Goal: Task Accomplishment & Management: Manage account settings

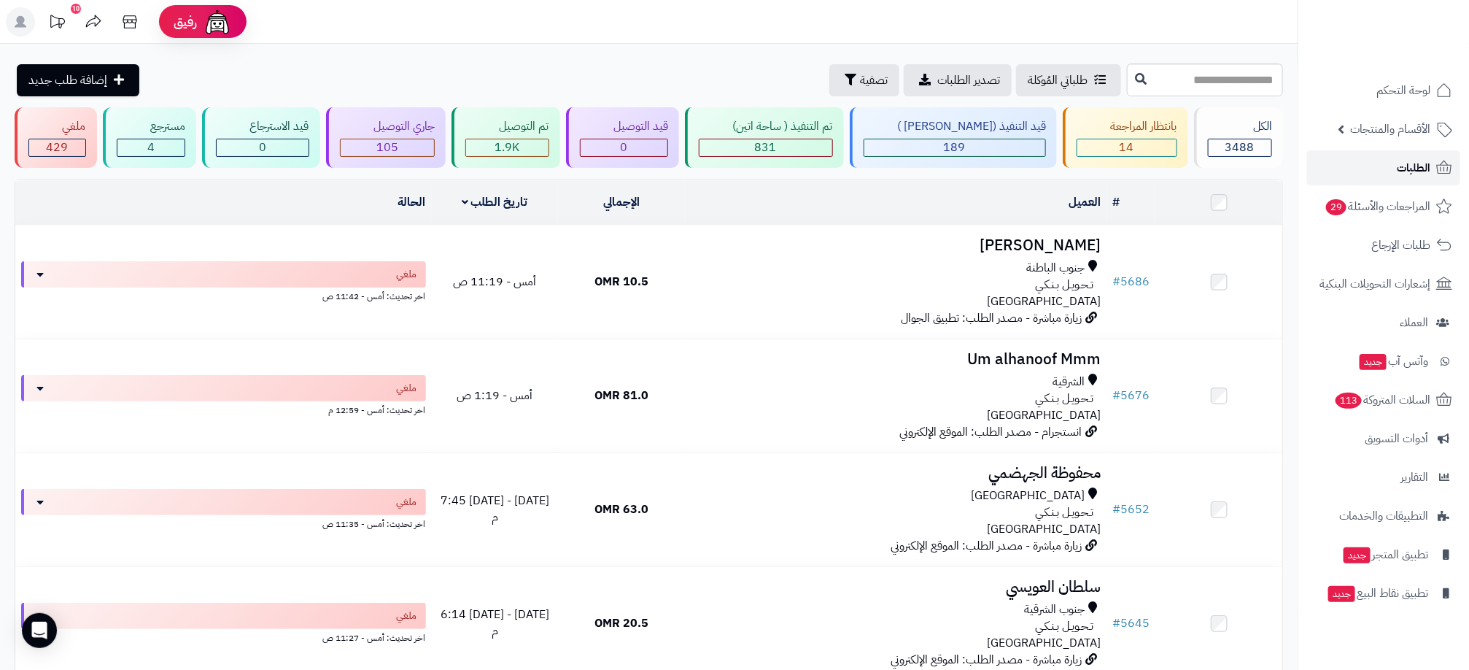
click at [1386, 166] on link "الطلبات" at bounding box center [1383, 167] width 153 height 35
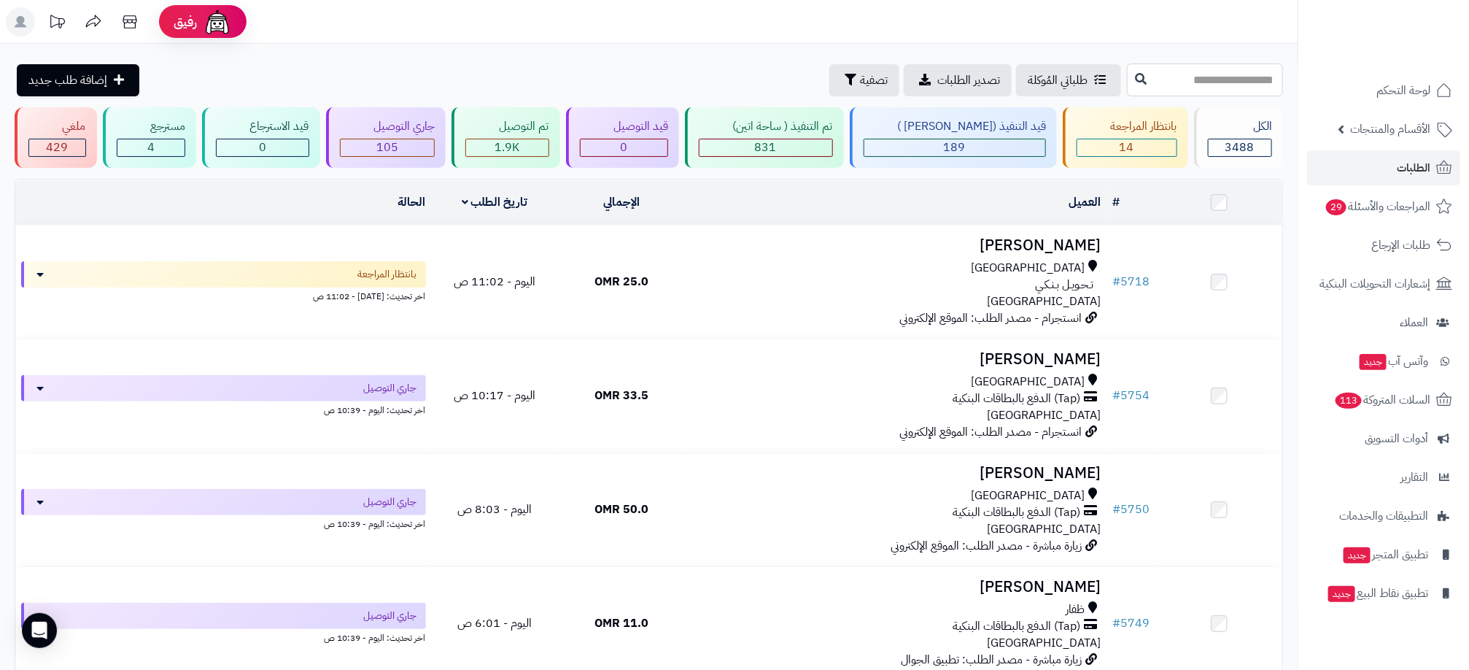
click at [1212, 83] on input "text" at bounding box center [1205, 79] width 156 height 33
type input "****"
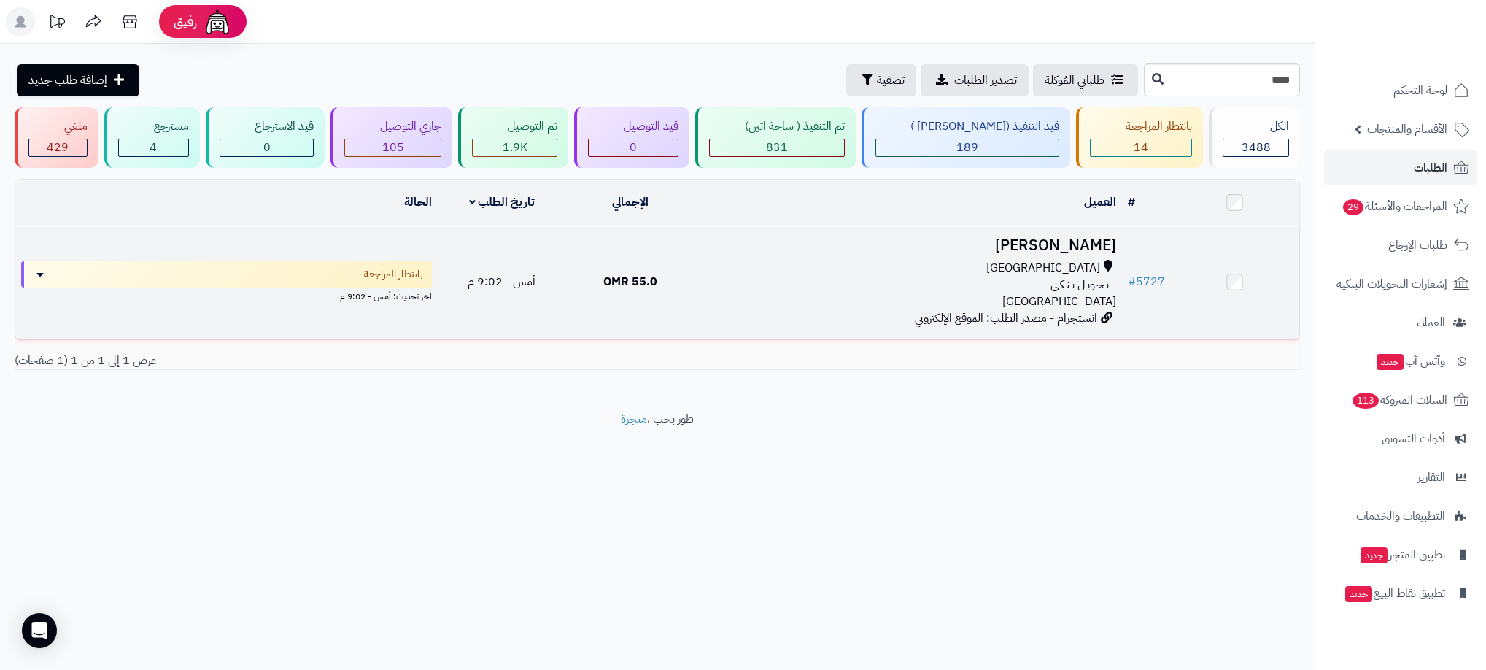
click at [886, 302] on div "مسقط تـحـويـل بـنـكـي عمان" at bounding box center [908, 285] width 416 height 50
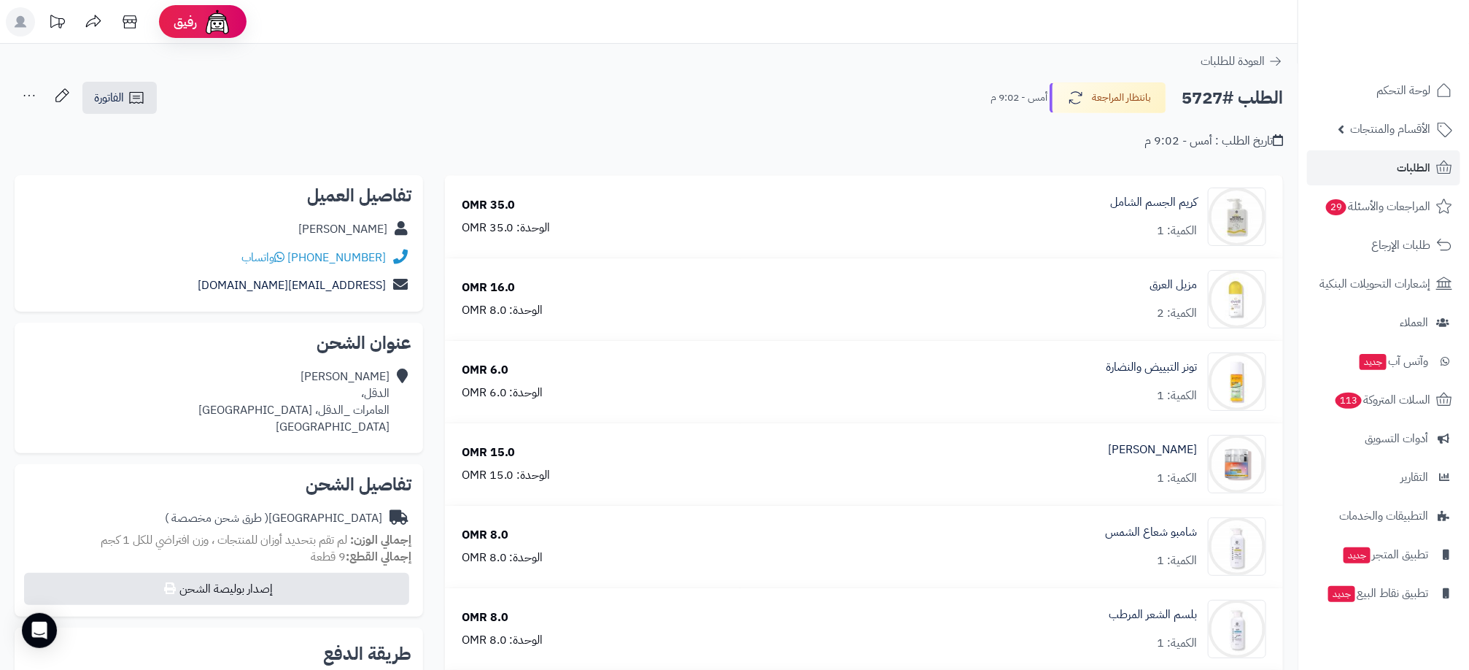
click at [354, 228] on div "[PERSON_NAME]" at bounding box center [342, 229] width 89 height 17
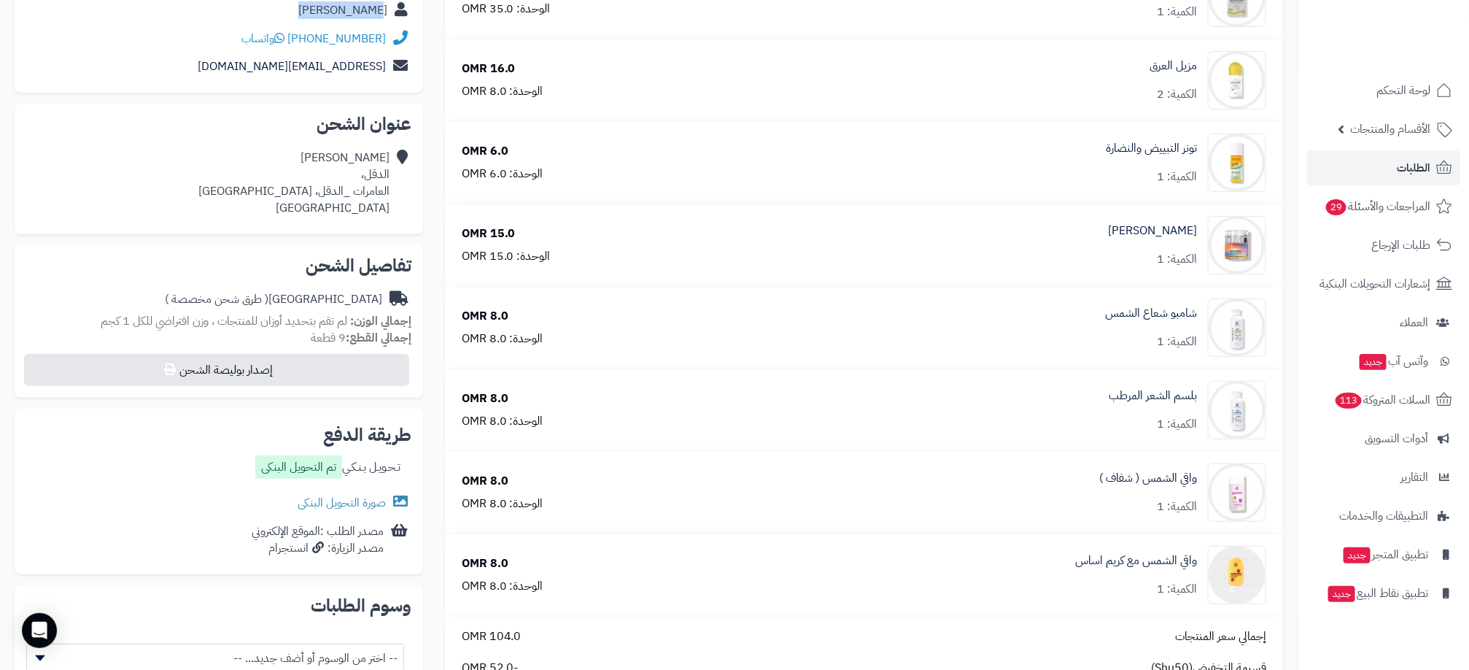
scroll to position [438, 0]
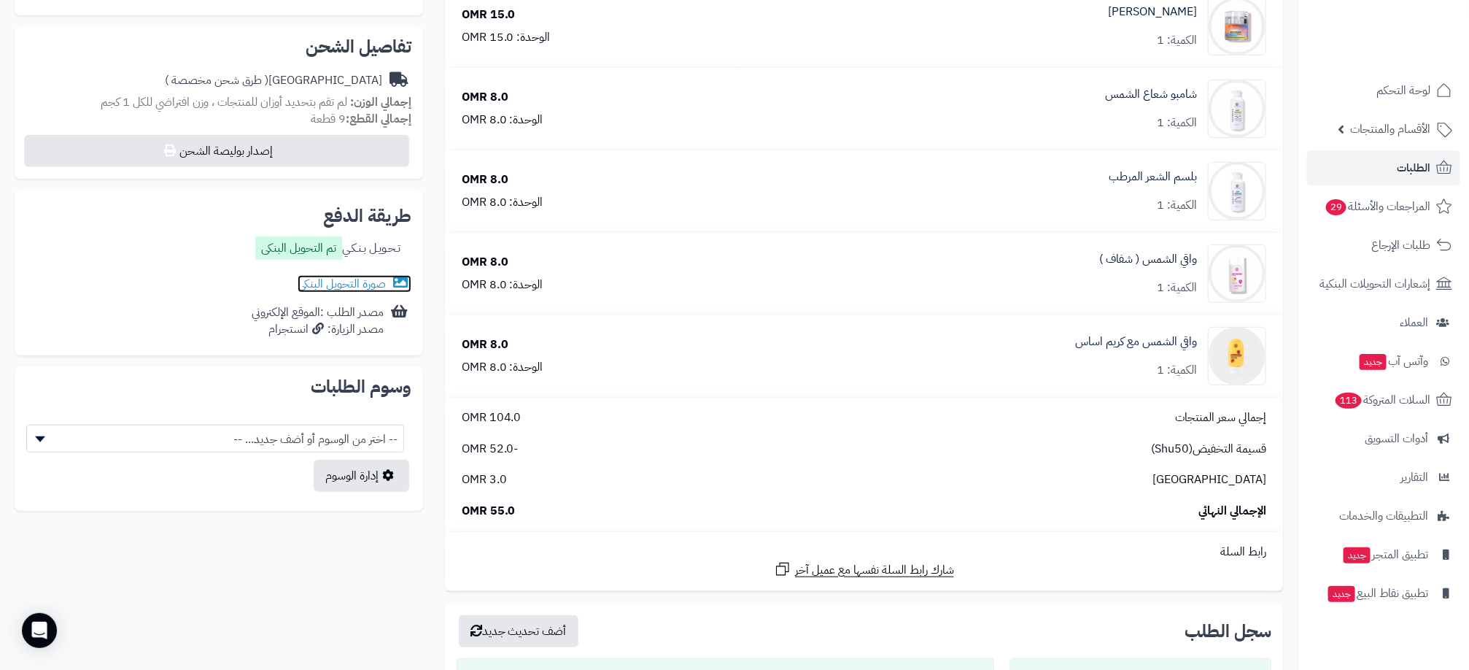
click at [362, 287] on link "صورة التحويل البنكى" at bounding box center [355, 284] width 114 height 18
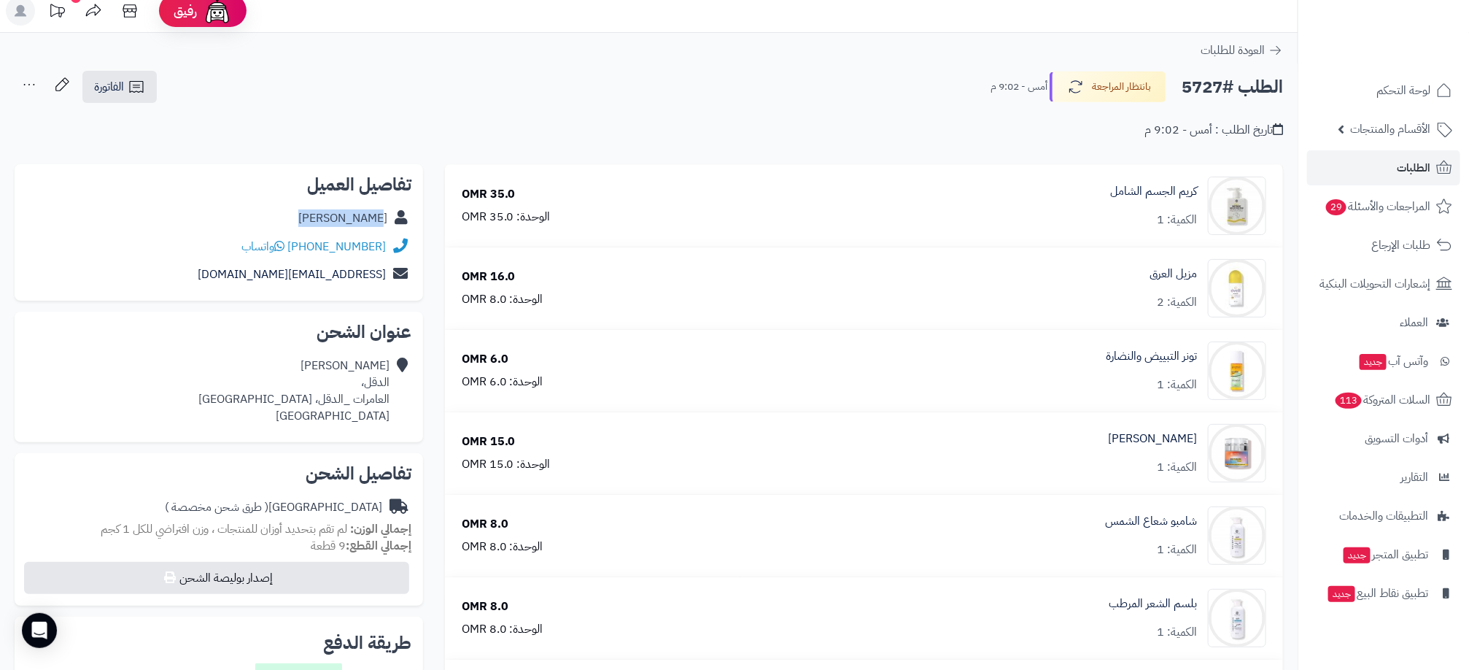
scroll to position [0, 0]
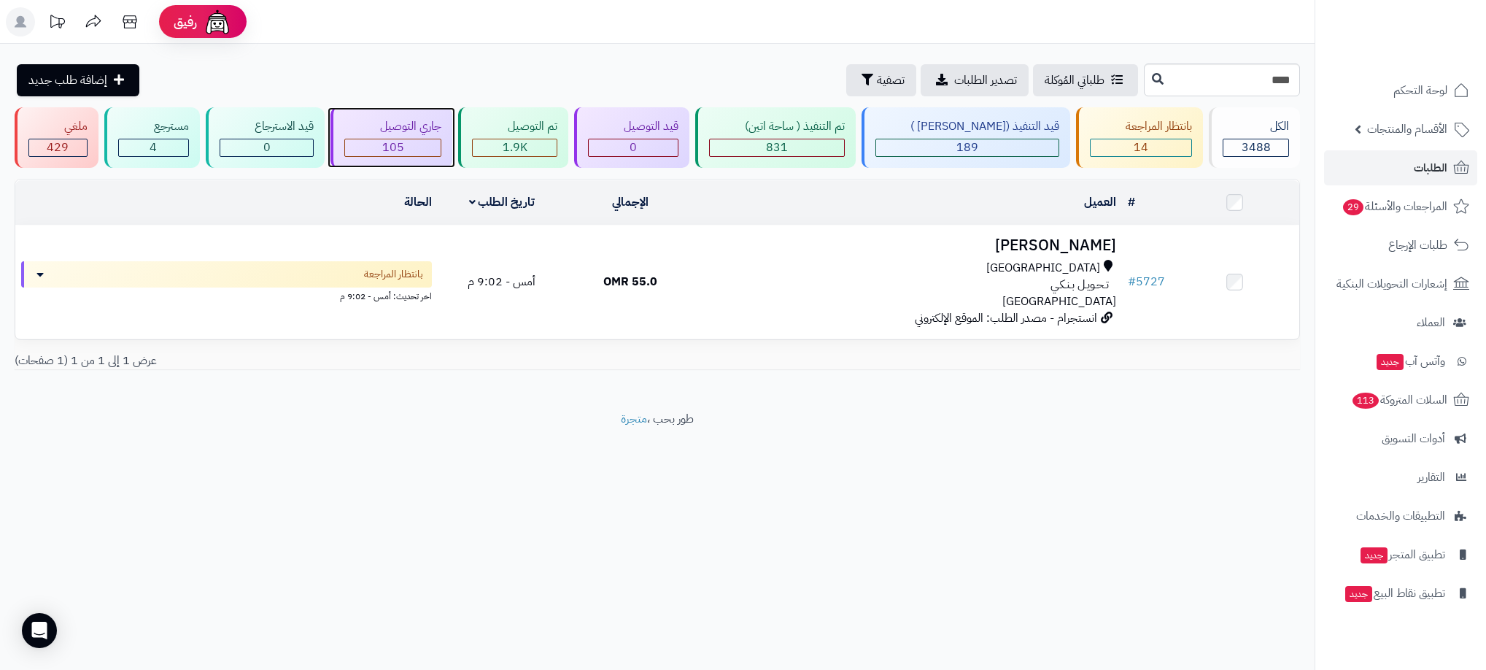
click at [404, 147] on span "105" at bounding box center [393, 148] width 22 height 18
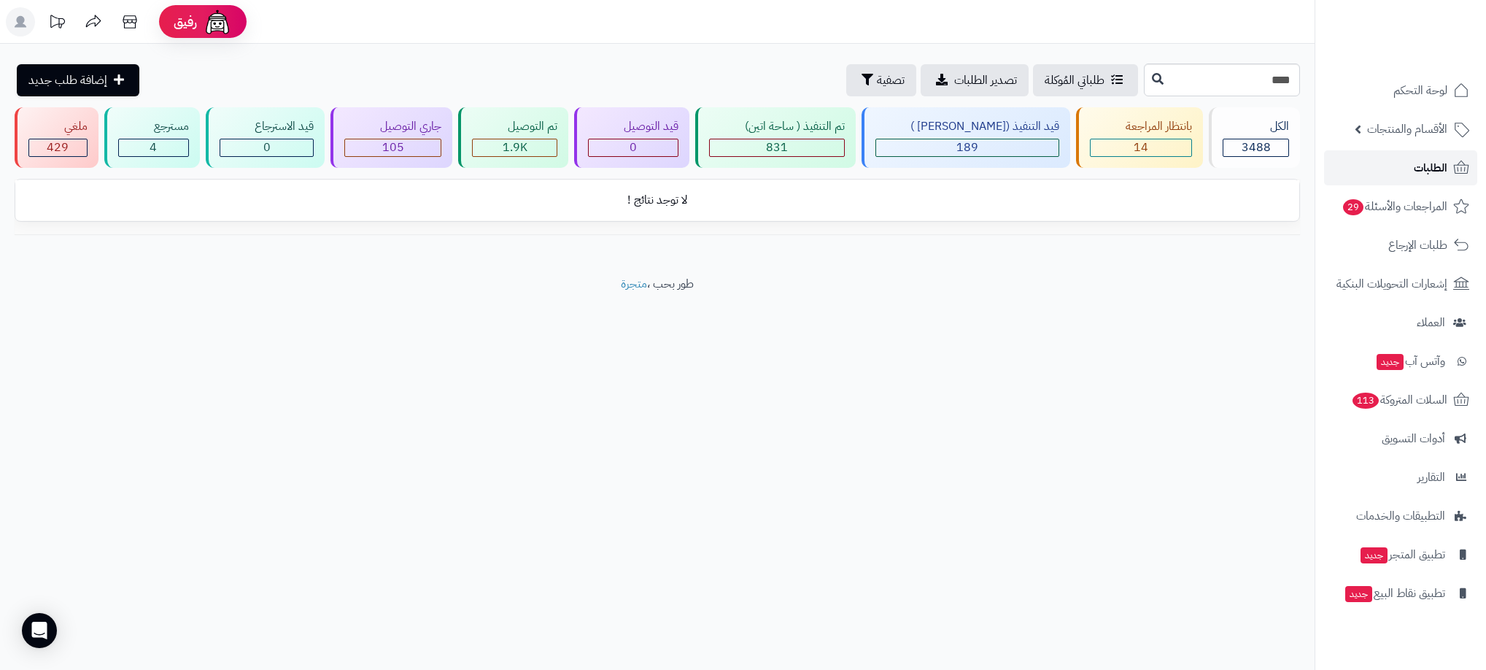
click at [1449, 168] on link "الطلبات" at bounding box center [1400, 167] width 153 height 35
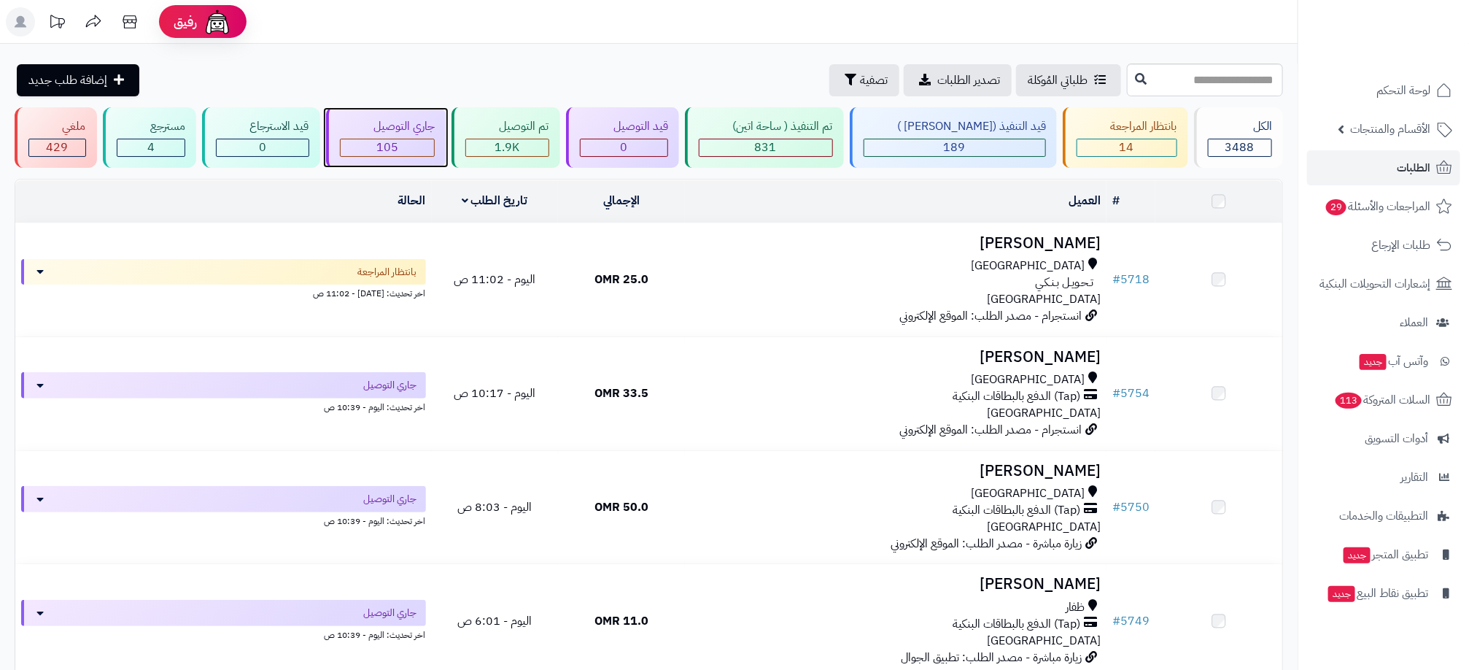
click at [398, 150] on span "105" at bounding box center [387, 148] width 22 height 18
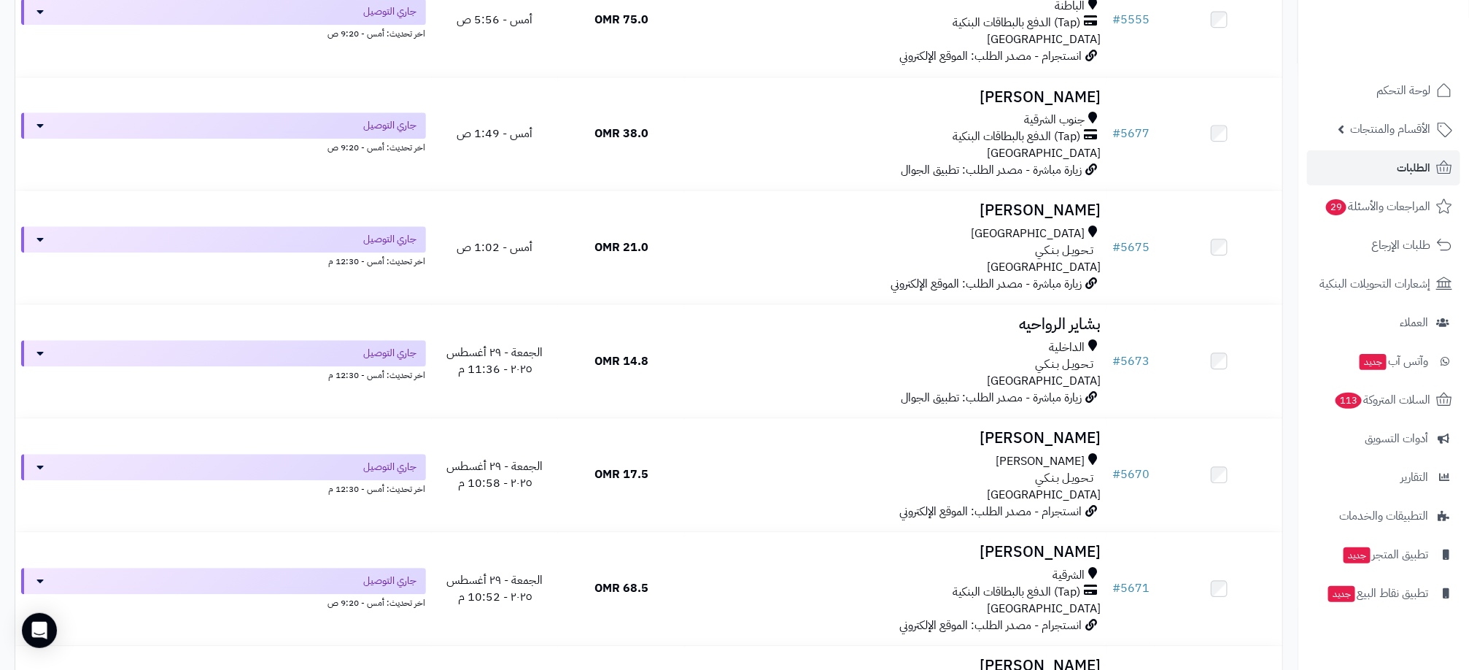
scroll to position [4514, 0]
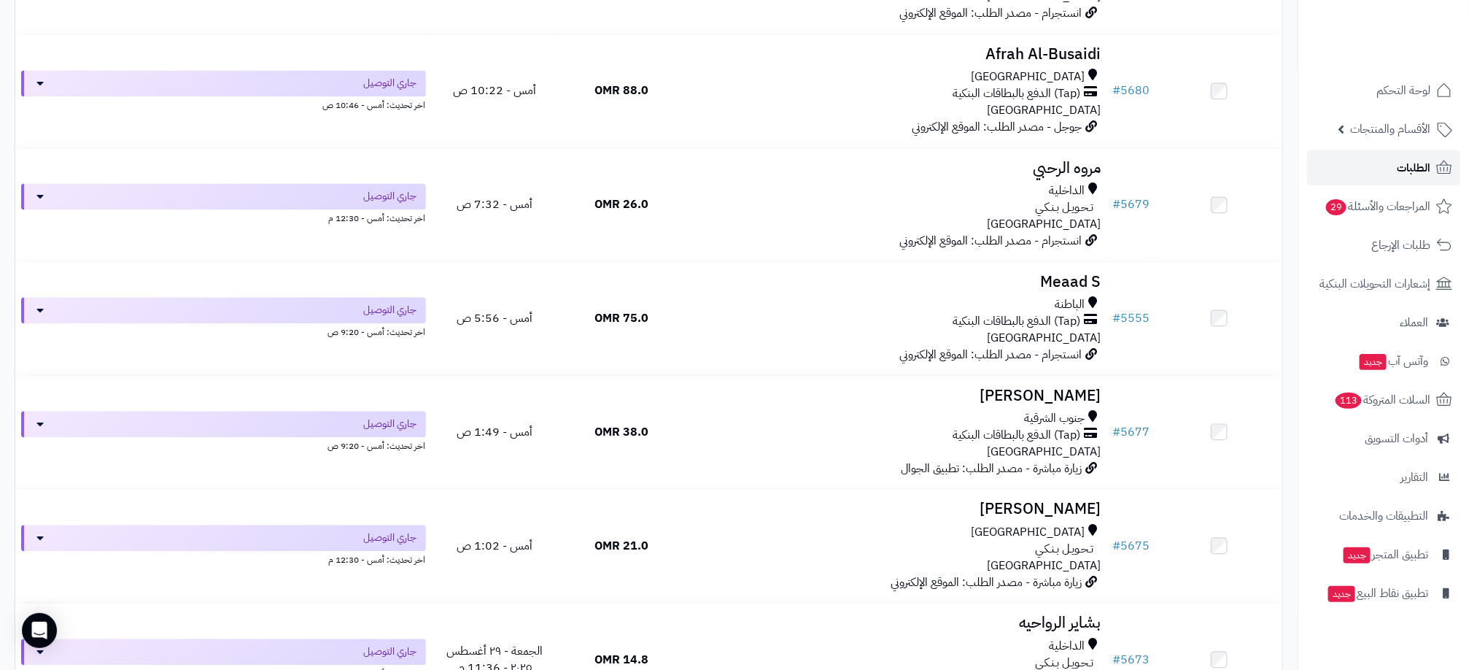
click at [1365, 165] on link "الطلبات" at bounding box center [1383, 167] width 153 height 35
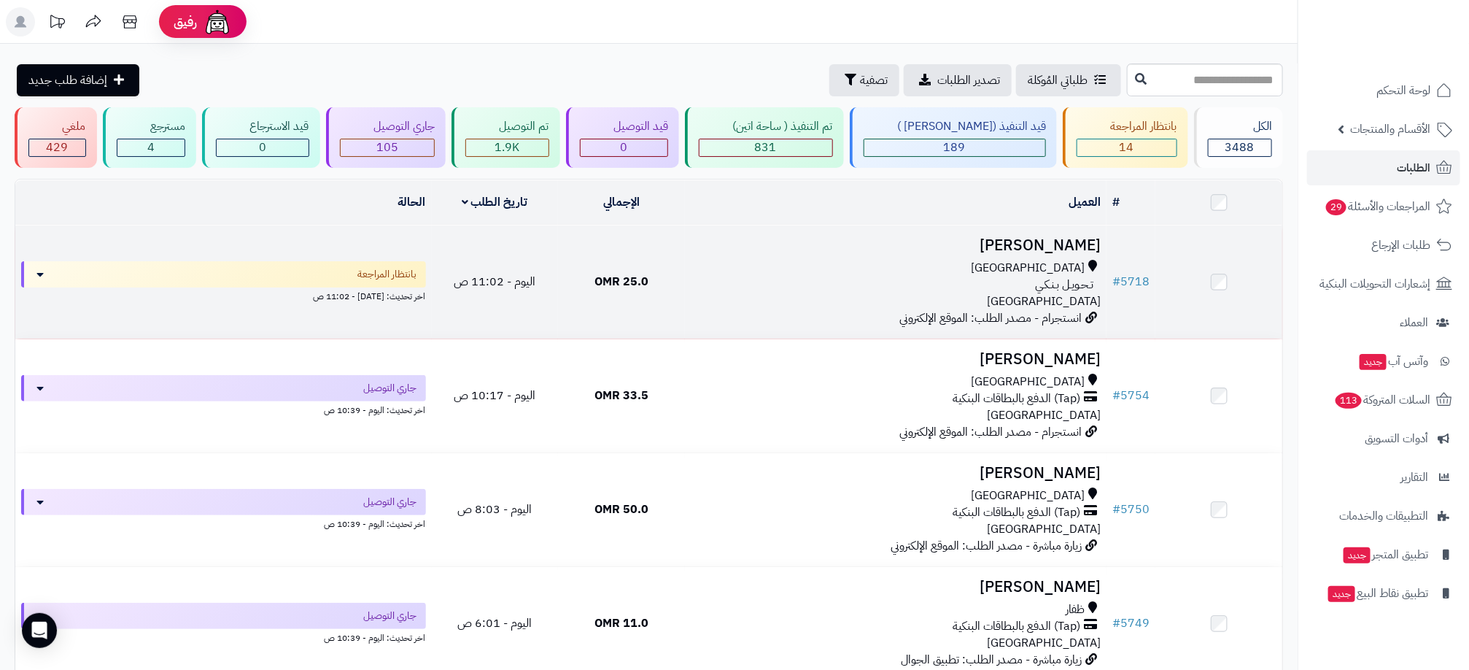
click at [926, 289] on div "تـحـويـل بـنـكـي" at bounding box center [896, 284] width 410 height 17
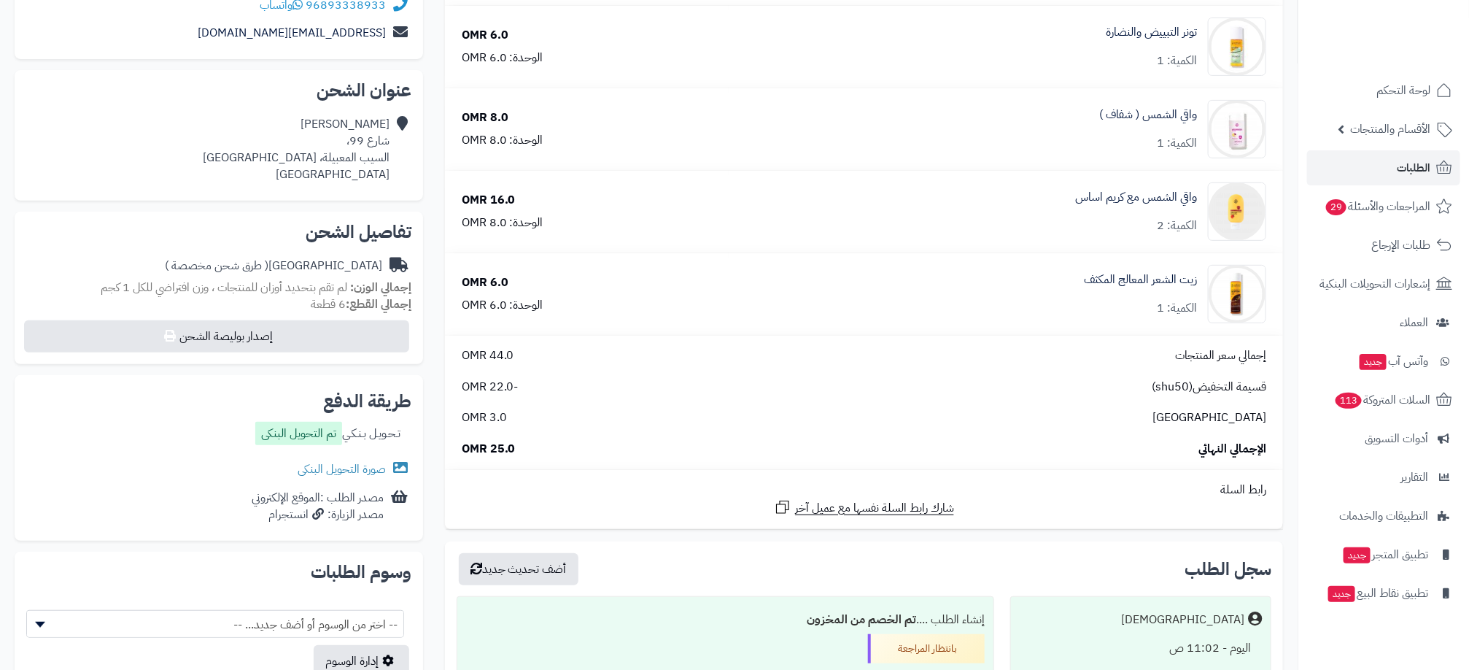
scroll to position [328, 0]
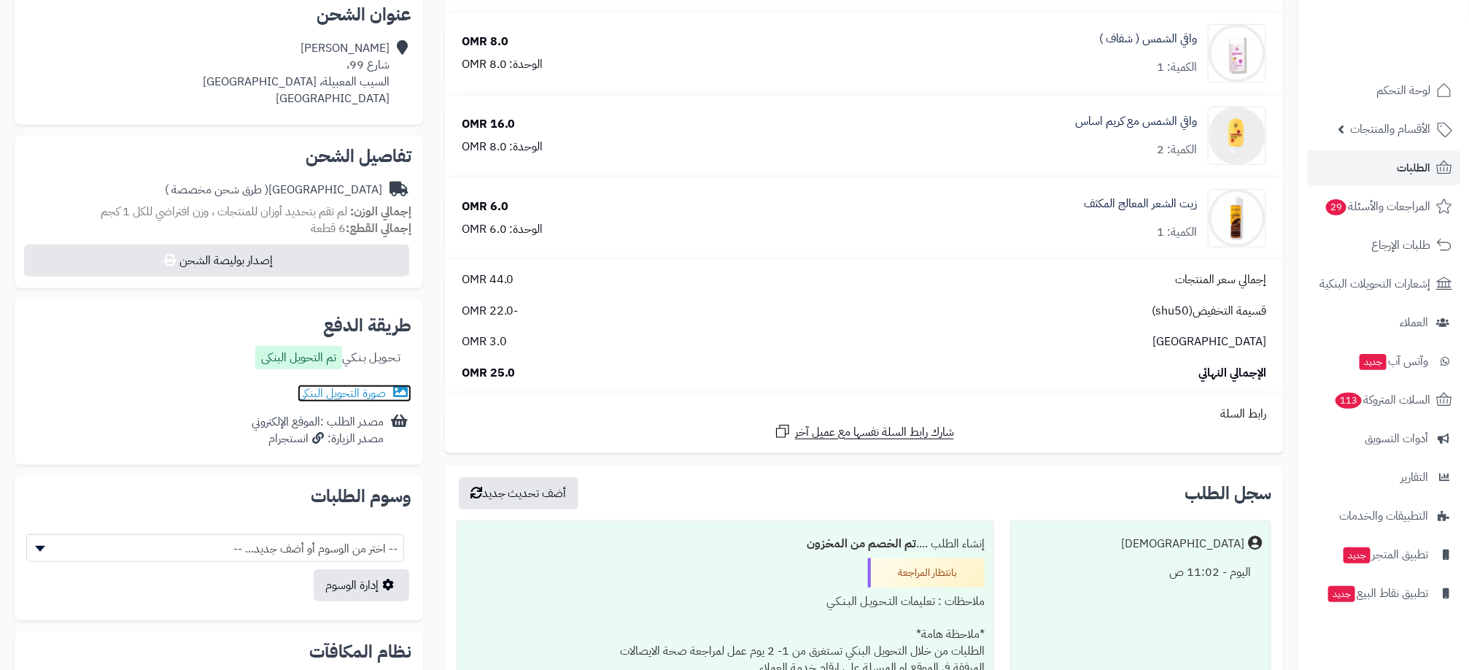
click at [335, 392] on link "صورة التحويل البنكى" at bounding box center [355, 393] width 114 height 18
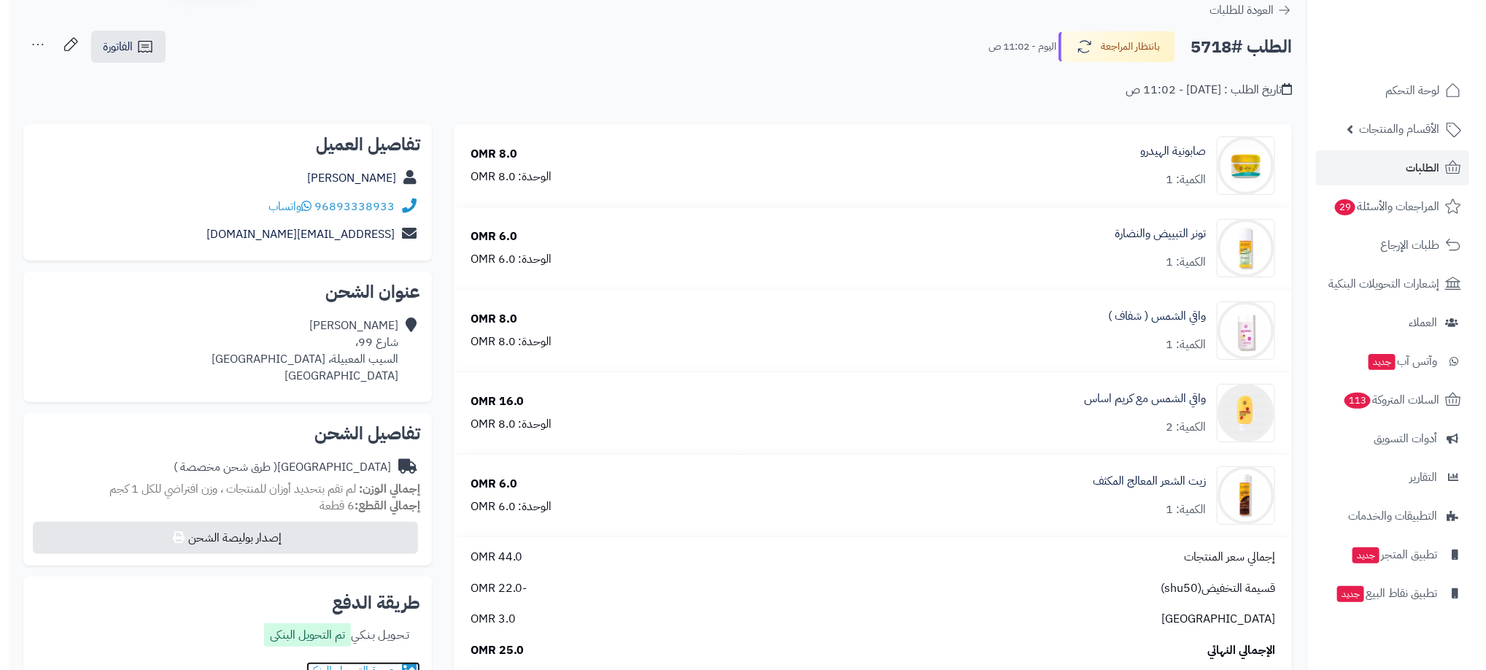
scroll to position [0, 0]
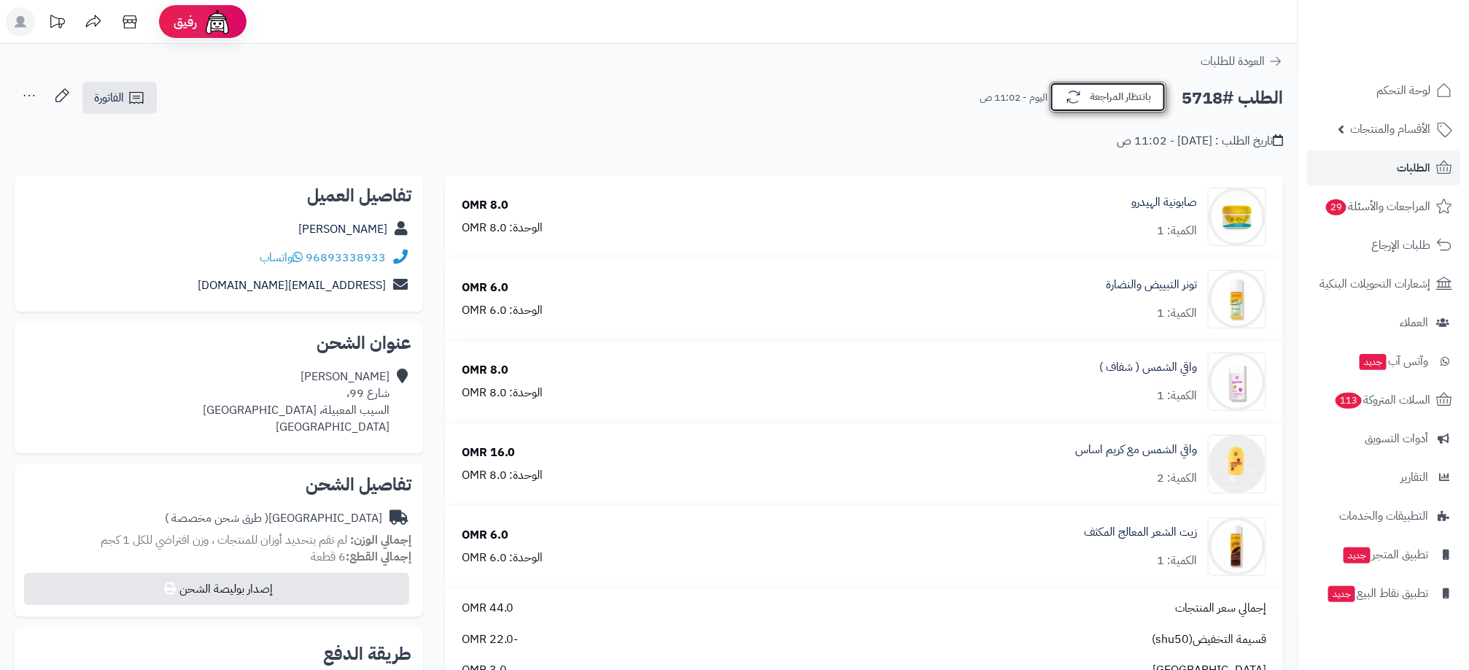
click at [1119, 108] on button "بانتظار المراجعة" at bounding box center [1108, 97] width 117 height 31
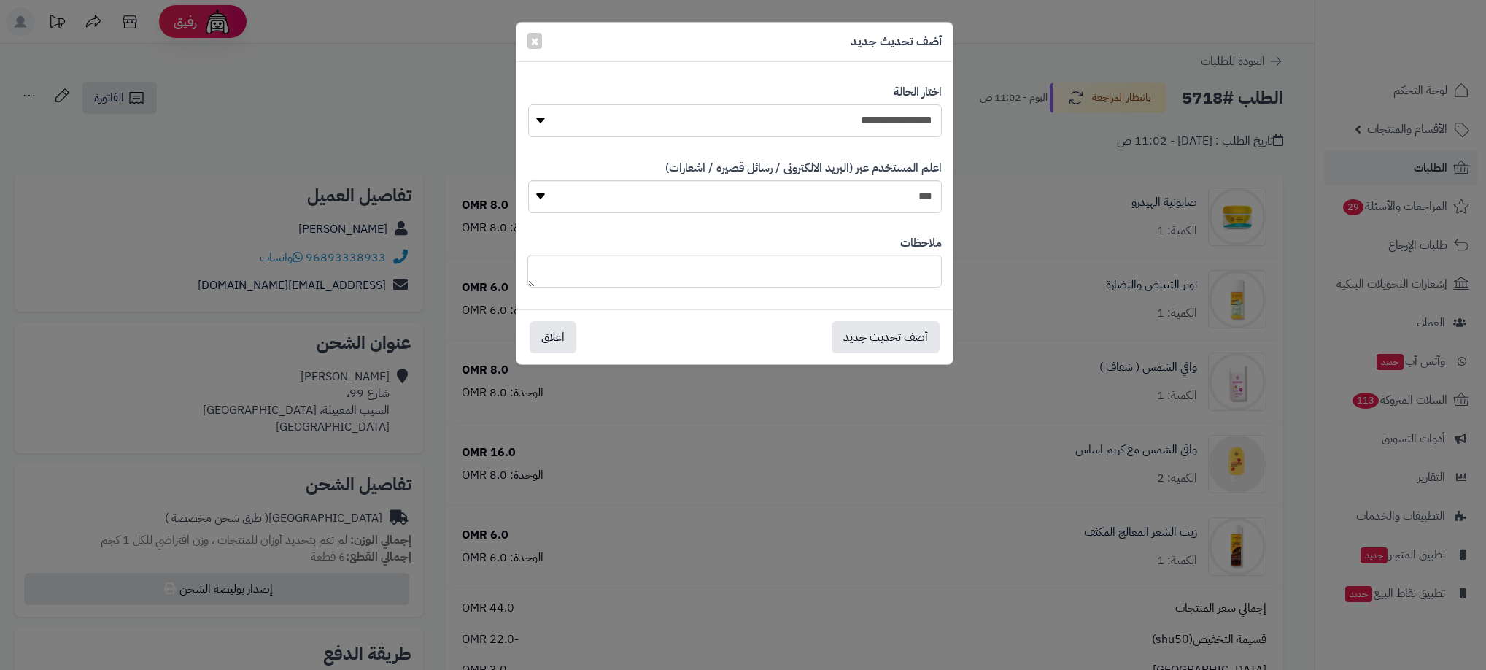
click at [926, 114] on select "**********" at bounding box center [735, 120] width 414 height 33
select select "**"
click at [528, 104] on select "**********" at bounding box center [735, 120] width 414 height 33
click at [920, 333] on button "أضف تحديث جديد" at bounding box center [886, 336] width 108 height 32
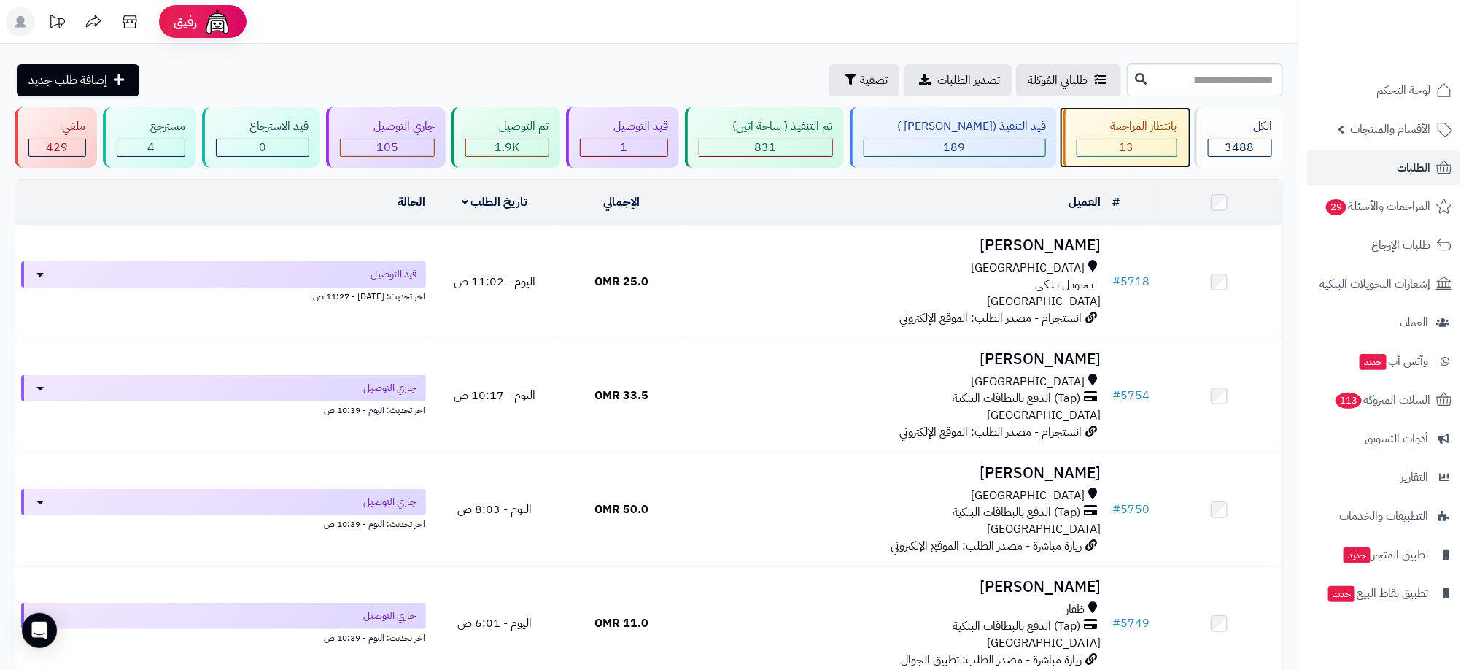
click at [1140, 151] on div "13" at bounding box center [1126, 147] width 99 height 17
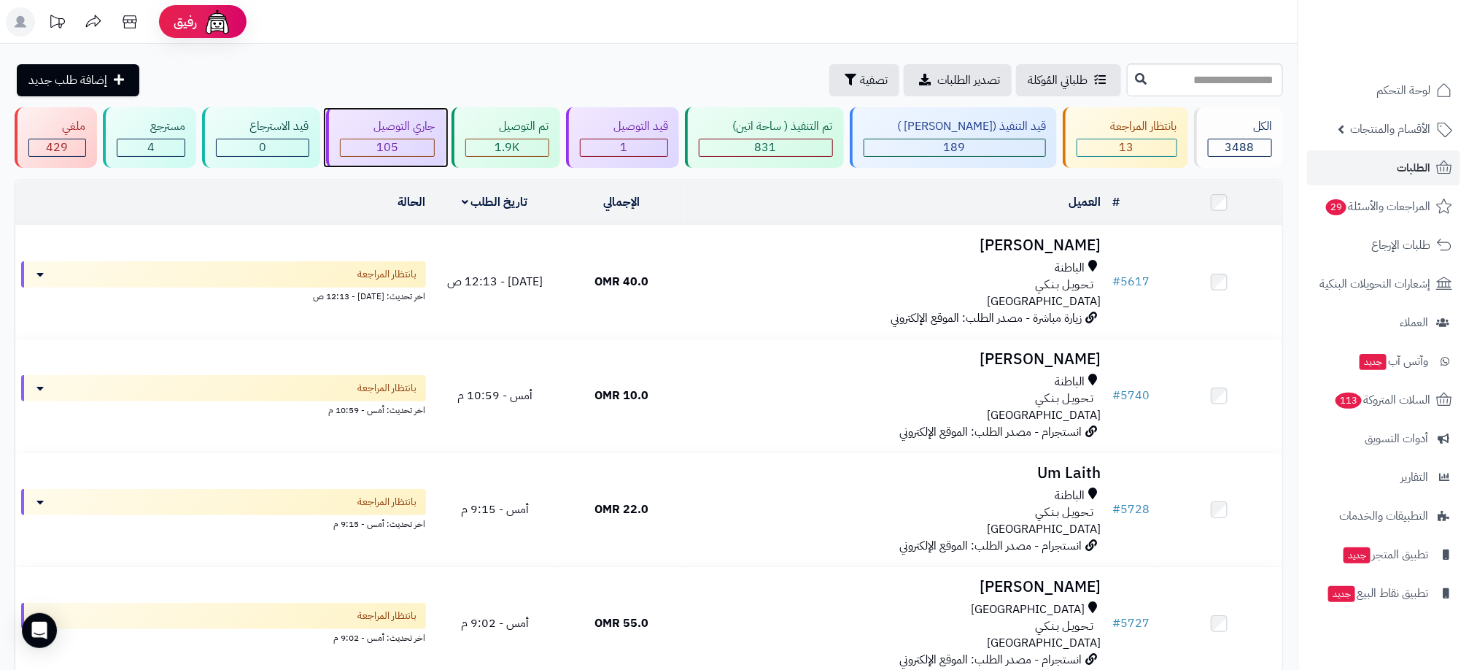
click at [396, 151] on span "105" at bounding box center [387, 148] width 22 height 18
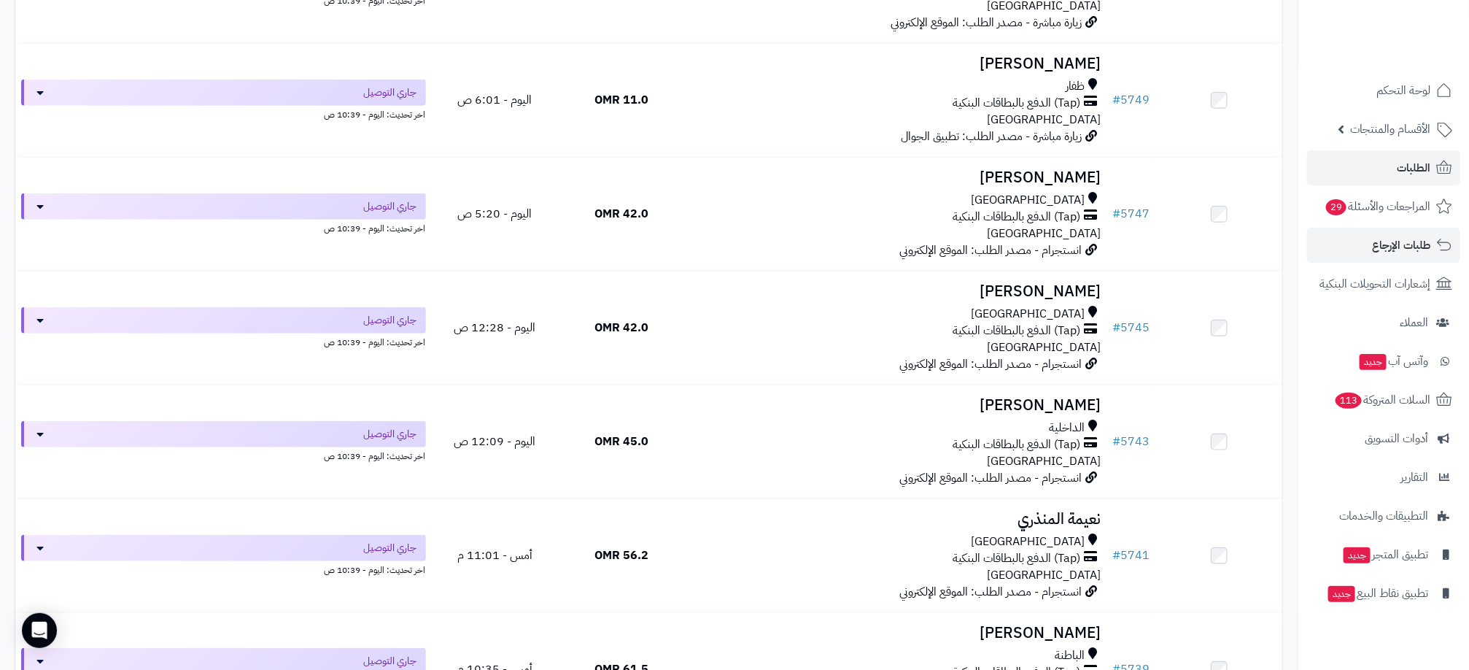
scroll to position [109, 0]
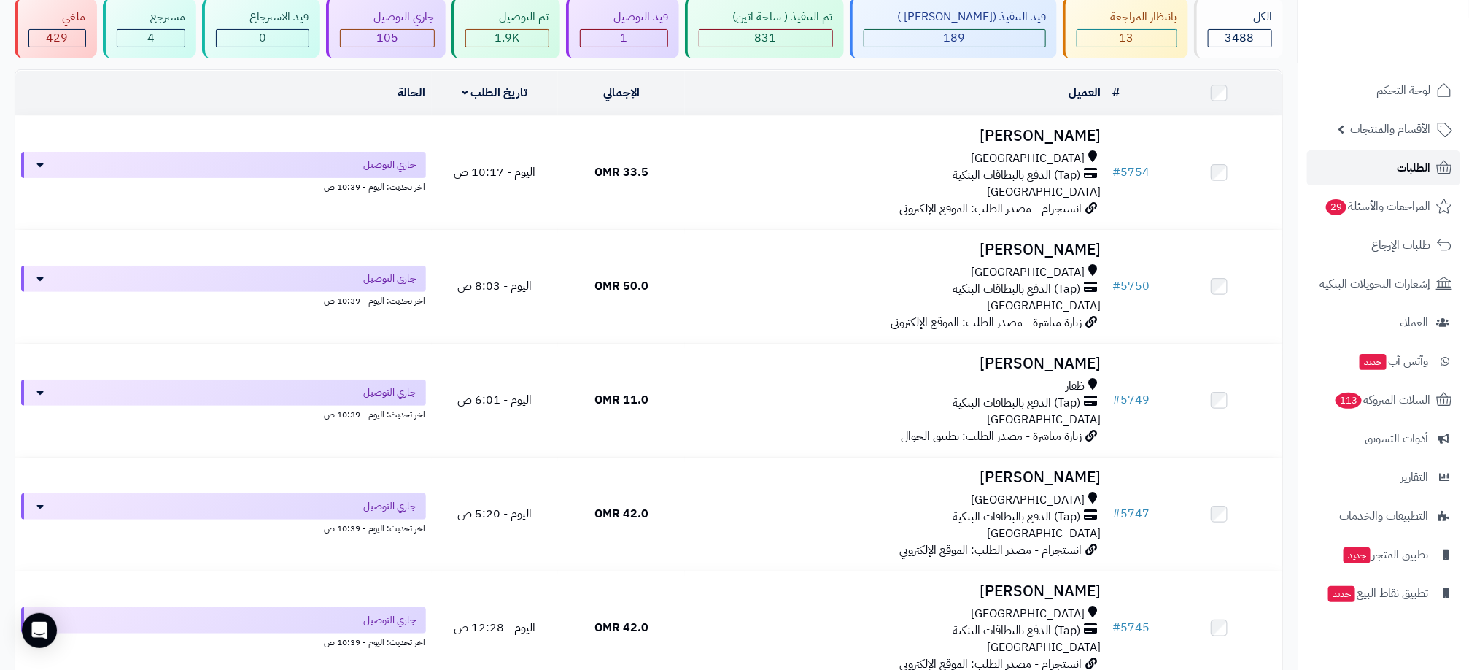
click at [1388, 175] on link "الطلبات" at bounding box center [1383, 167] width 153 height 35
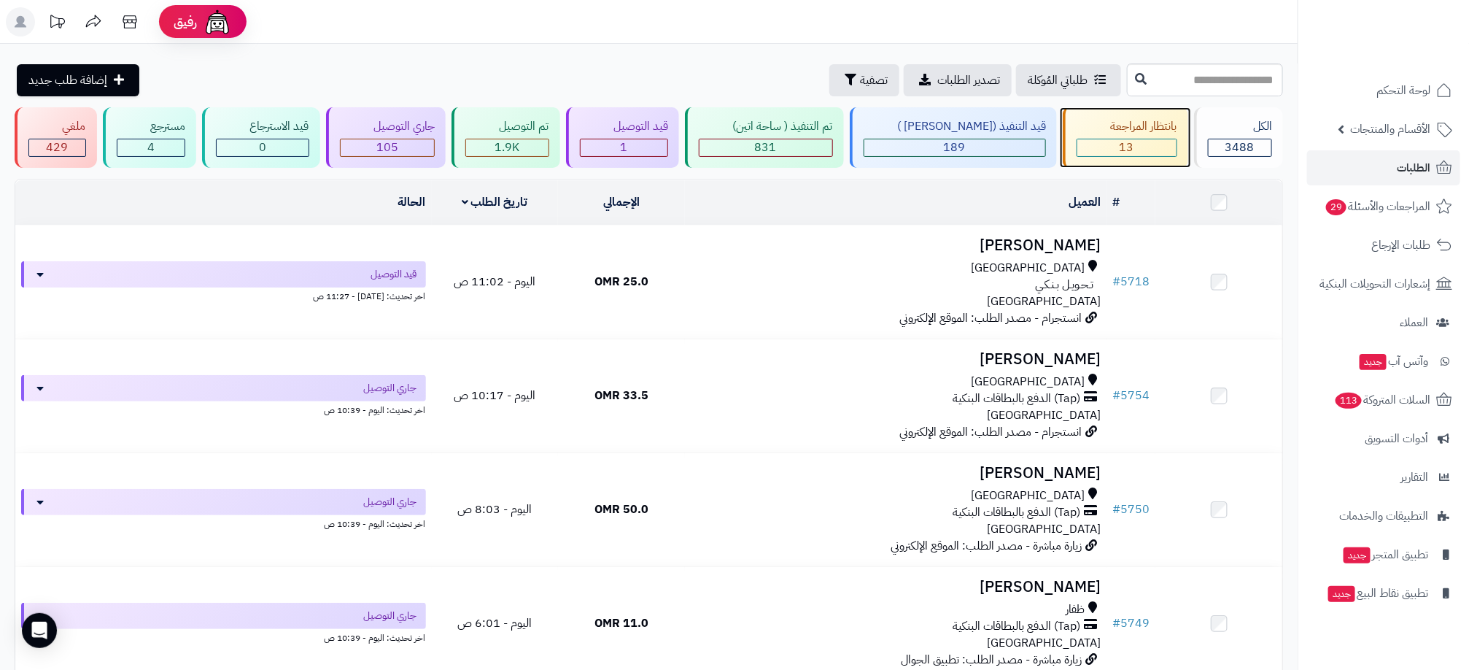
click at [1156, 139] on div "13" at bounding box center [1126, 147] width 99 height 17
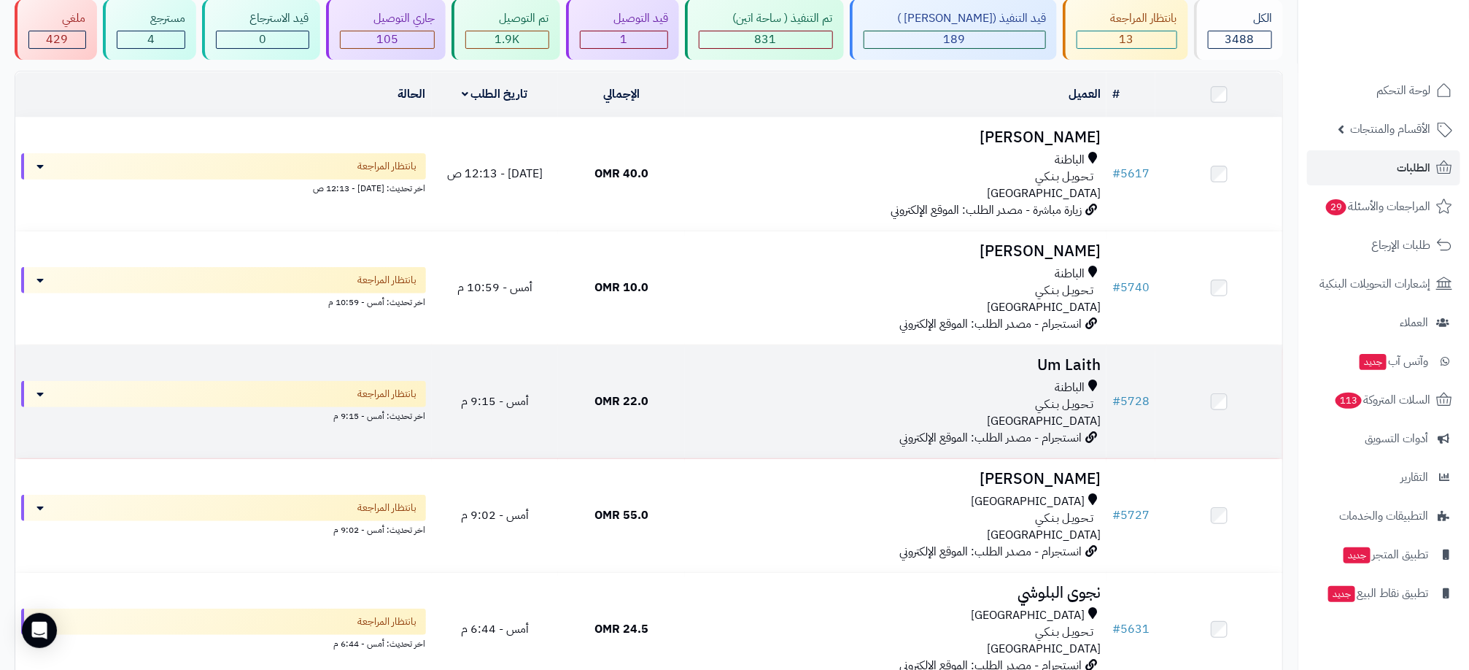
scroll to position [109, 0]
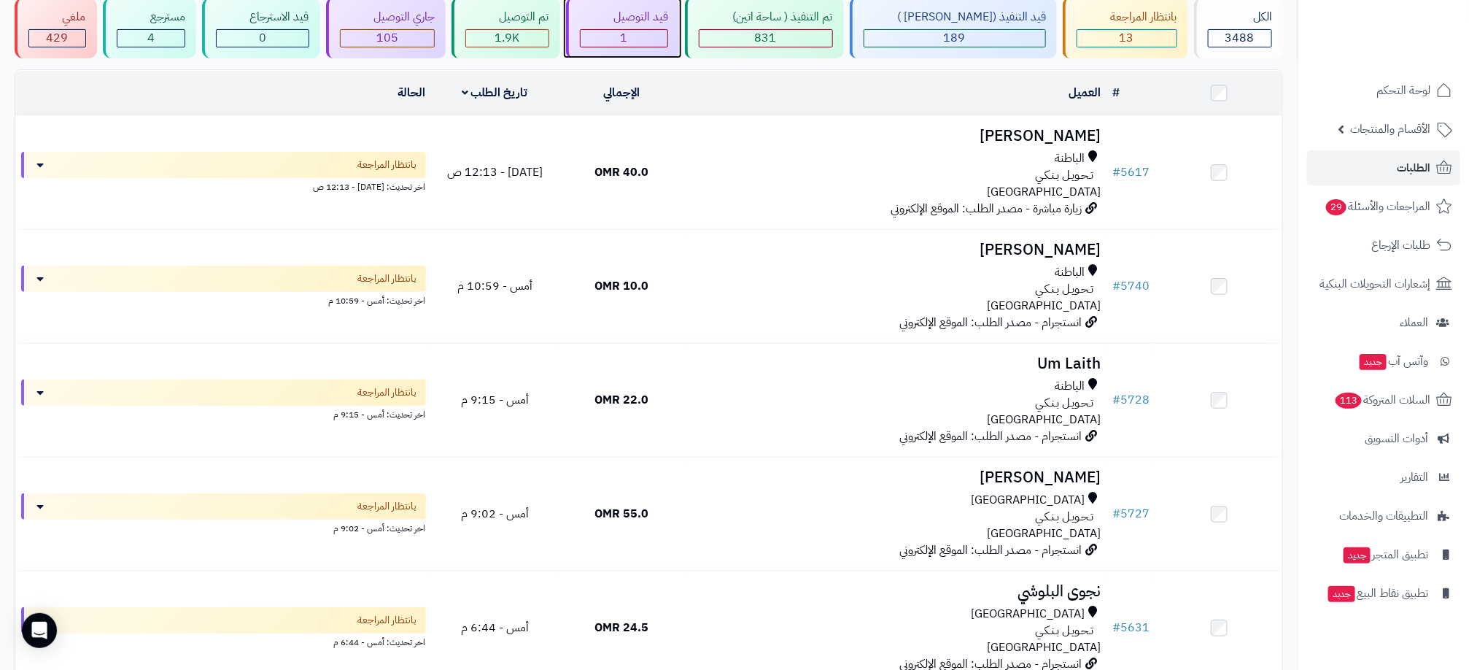
click at [635, 39] on div "1" at bounding box center [625, 38] width 88 height 17
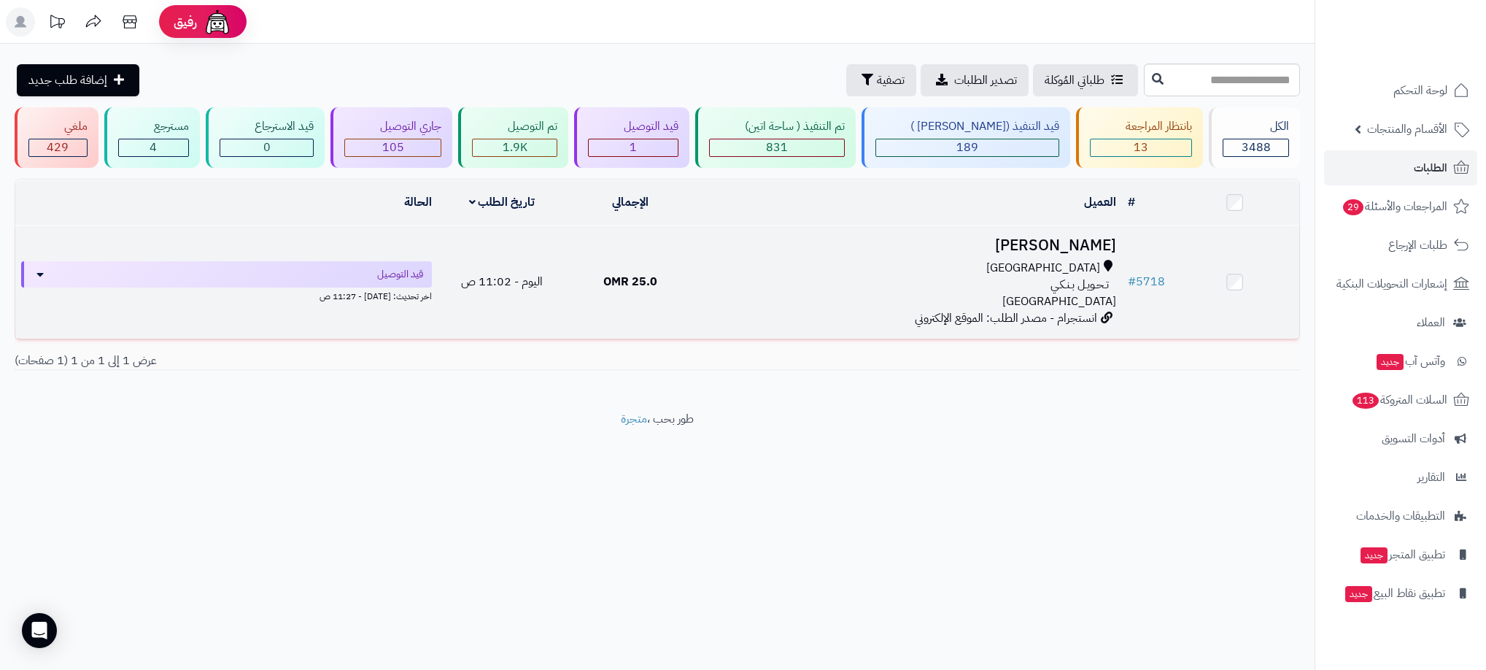
click at [930, 268] on div "[GEOGRAPHIC_DATA]" at bounding box center [908, 268] width 416 height 17
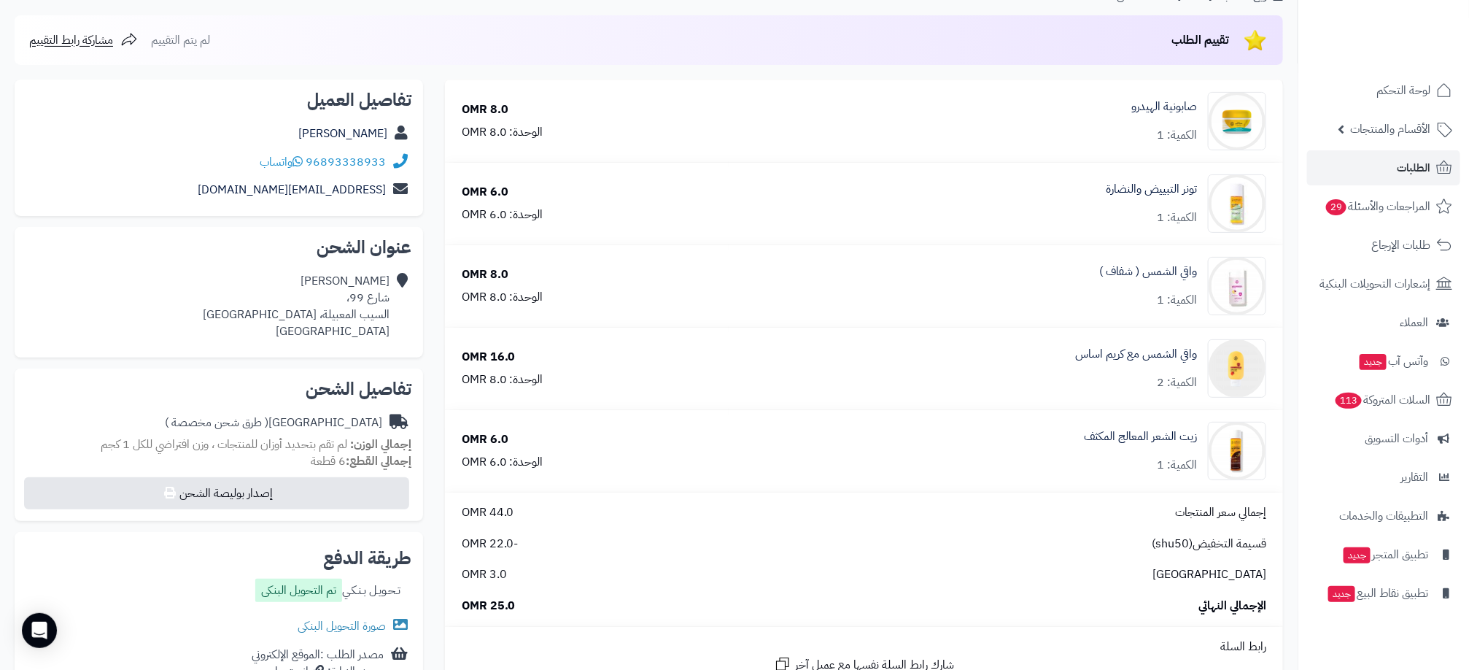
scroll to position [109, 0]
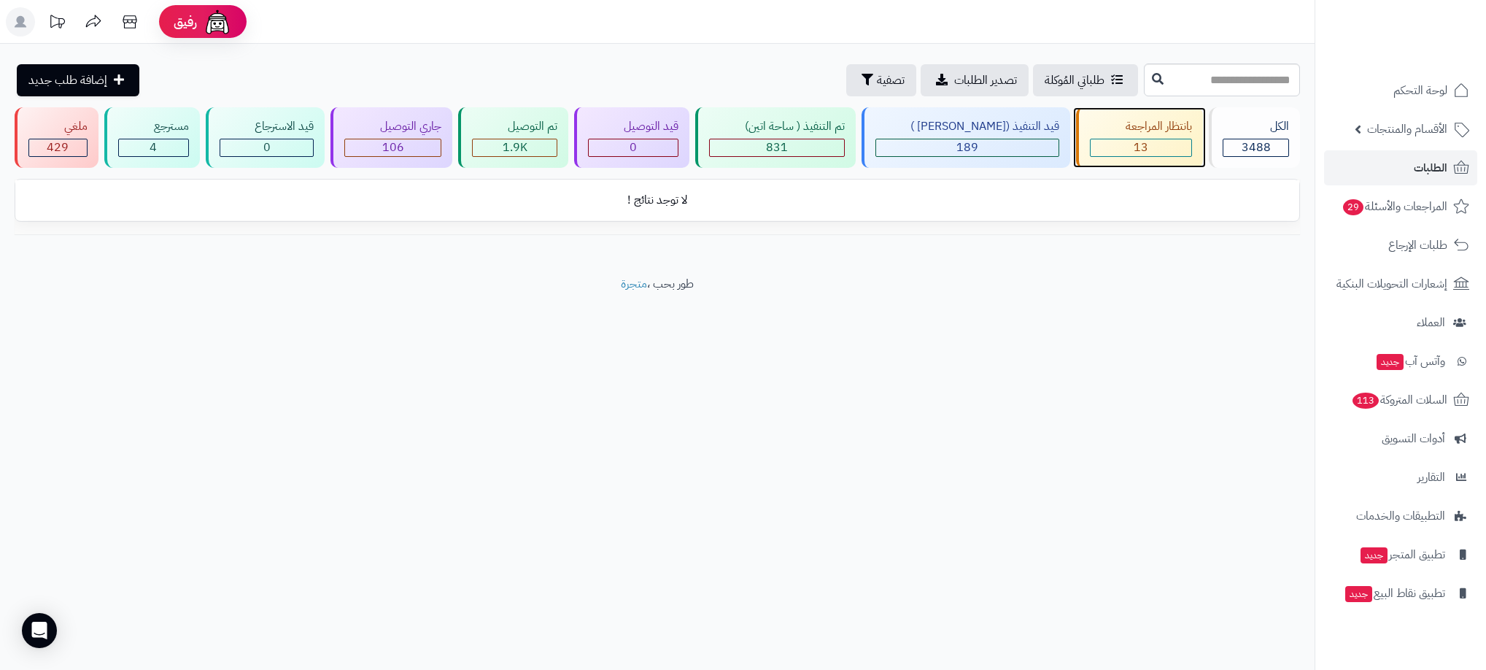
click at [1136, 153] on span "13" at bounding box center [1140, 148] width 15 height 18
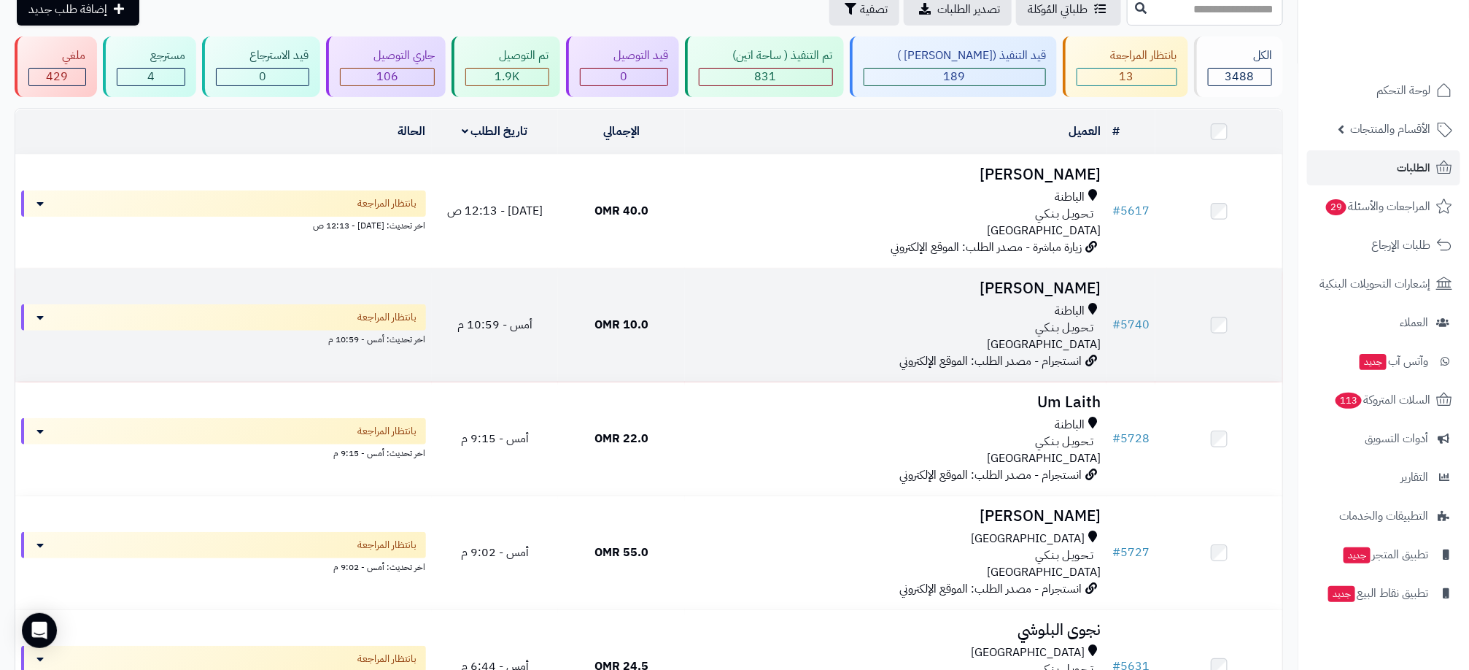
scroll to position [109, 0]
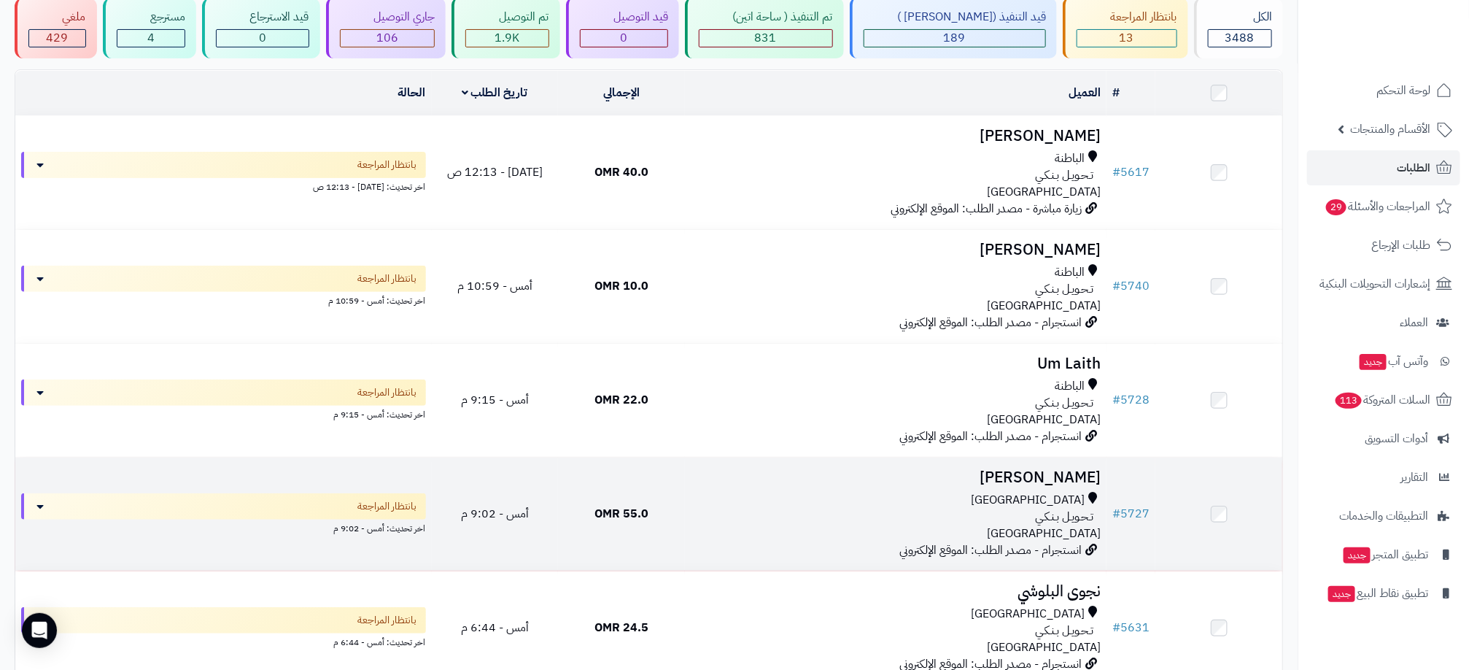
click at [912, 511] on div "تـحـويـل بـنـكـي" at bounding box center [896, 516] width 410 height 17
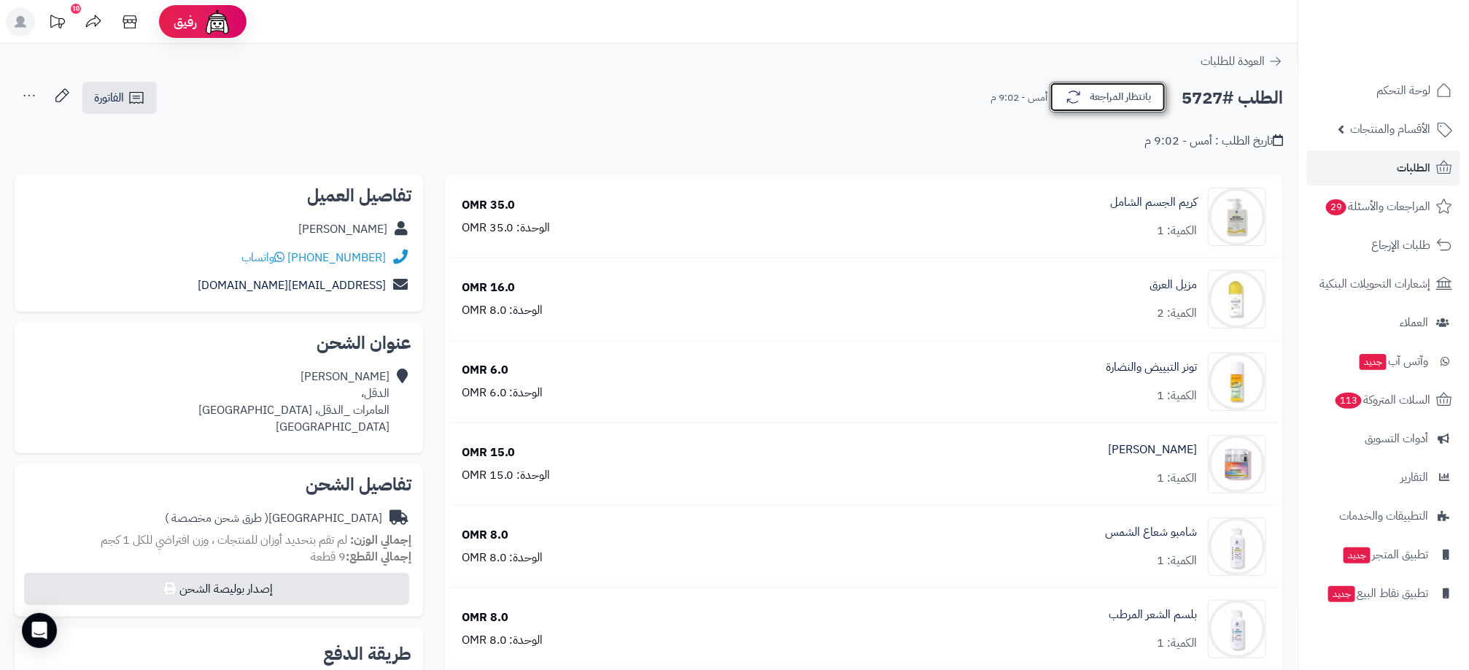
click at [1119, 104] on button "بانتظار المراجعة" at bounding box center [1108, 97] width 117 height 31
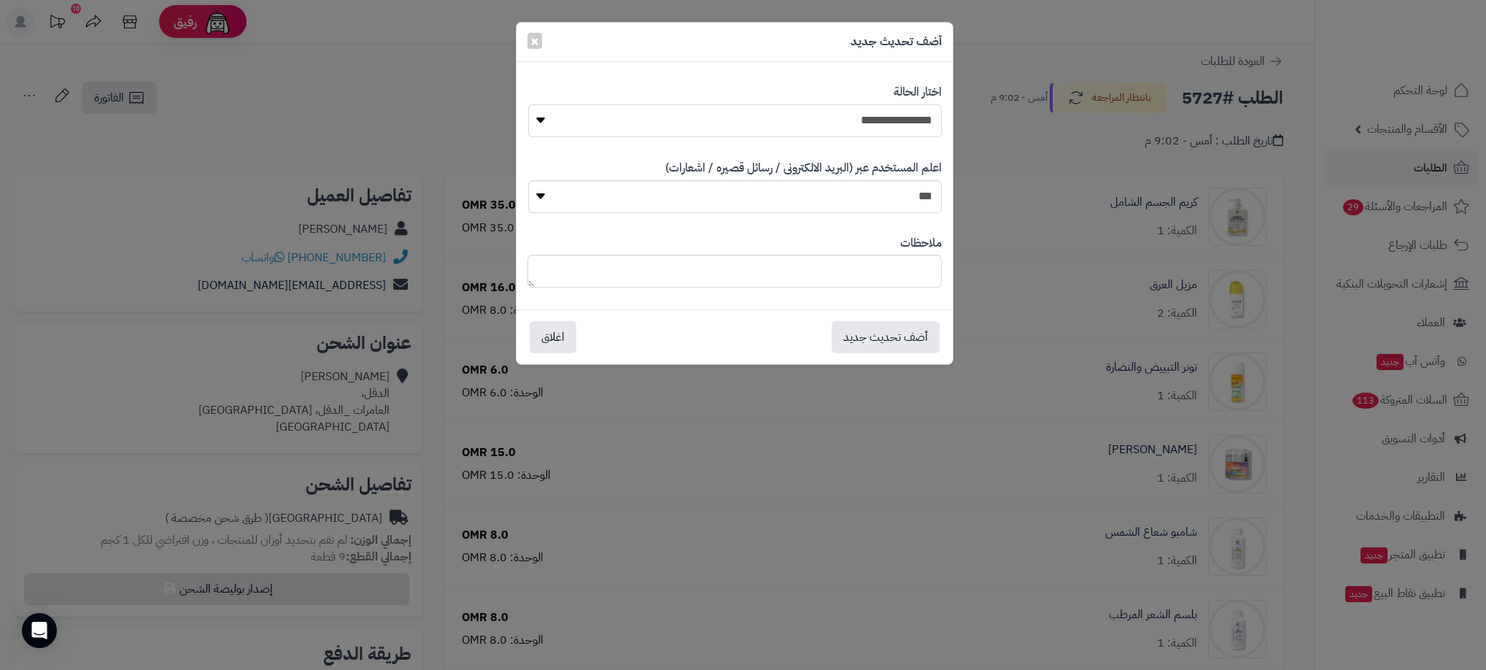
drag, startPoint x: 885, startPoint y: 117, endPoint x: 885, endPoint y: 128, distance: 10.9
click at [885, 117] on select "**********" at bounding box center [735, 120] width 414 height 33
select select "**"
click at [528, 104] on select "**********" at bounding box center [735, 120] width 414 height 33
click at [908, 348] on button "أضف تحديث جديد" at bounding box center [886, 336] width 108 height 32
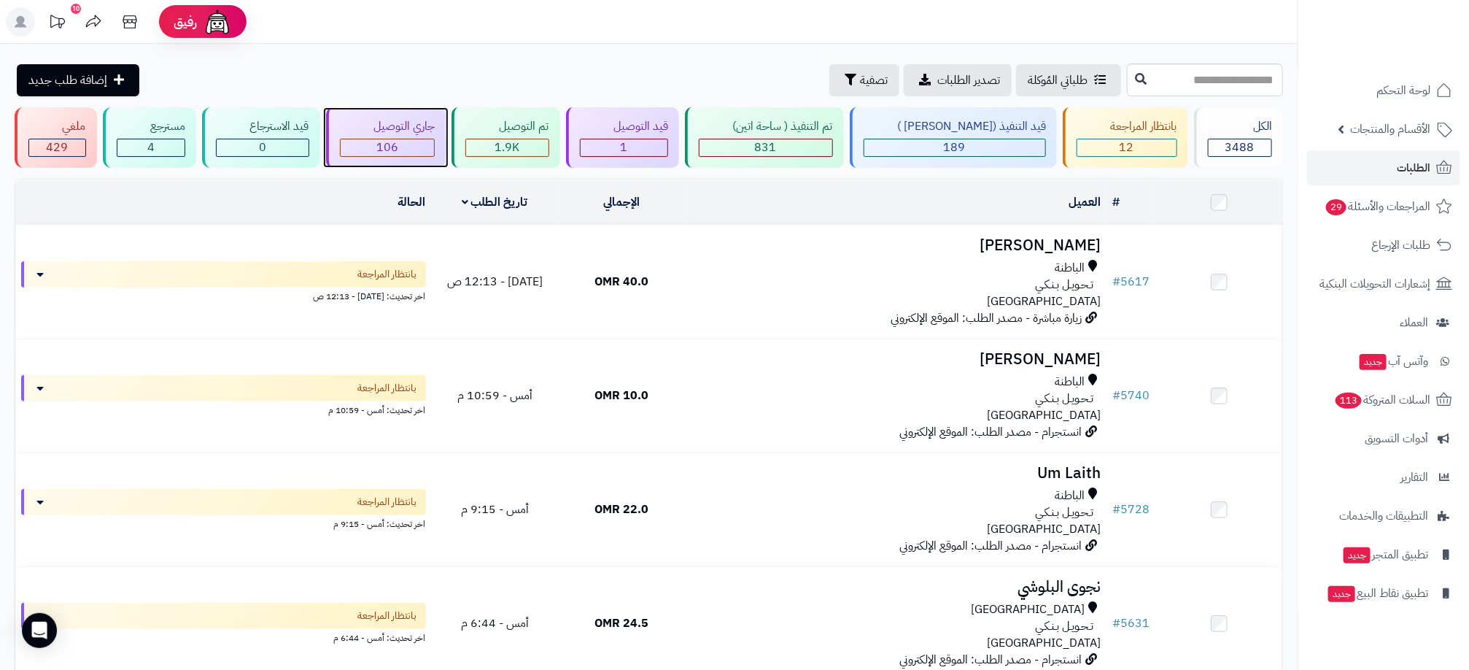
click at [446, 150] on div "جاري التوصيل 106" at bounding box center [386, 137] width 120 height 61
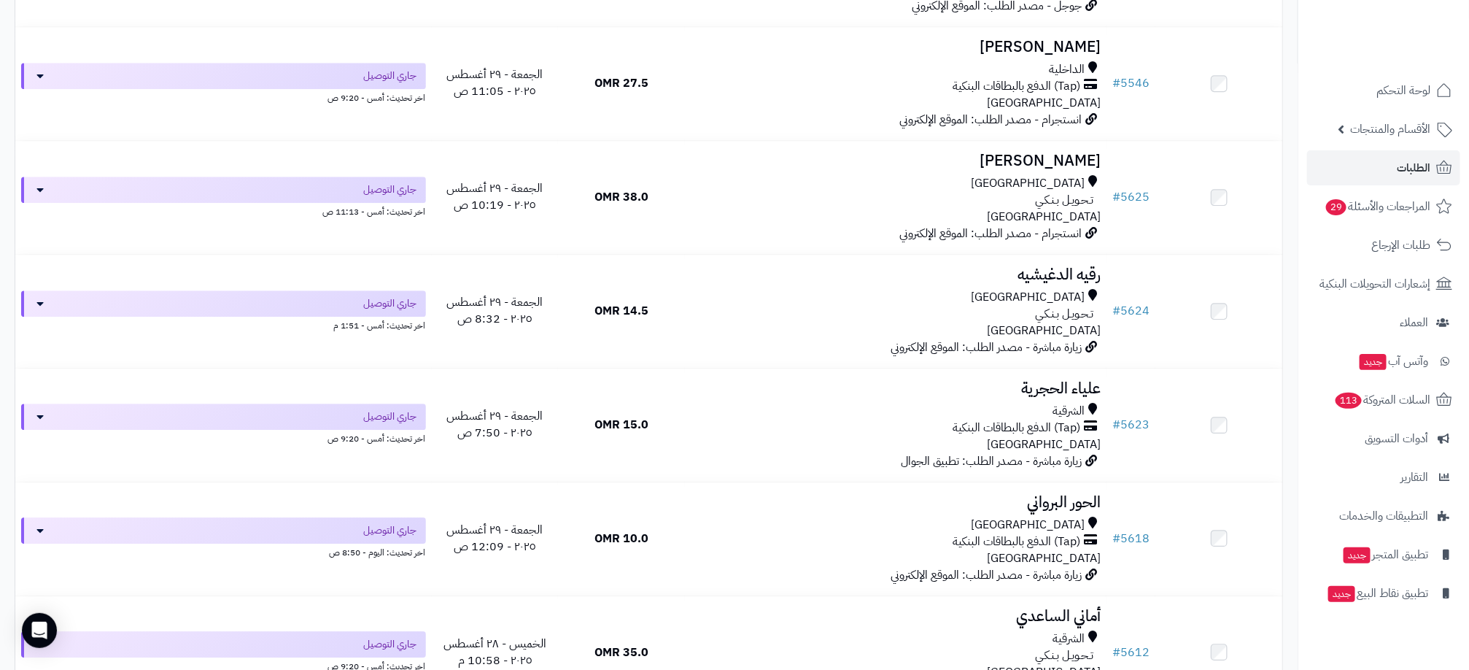
scroll to position [4967, 0]
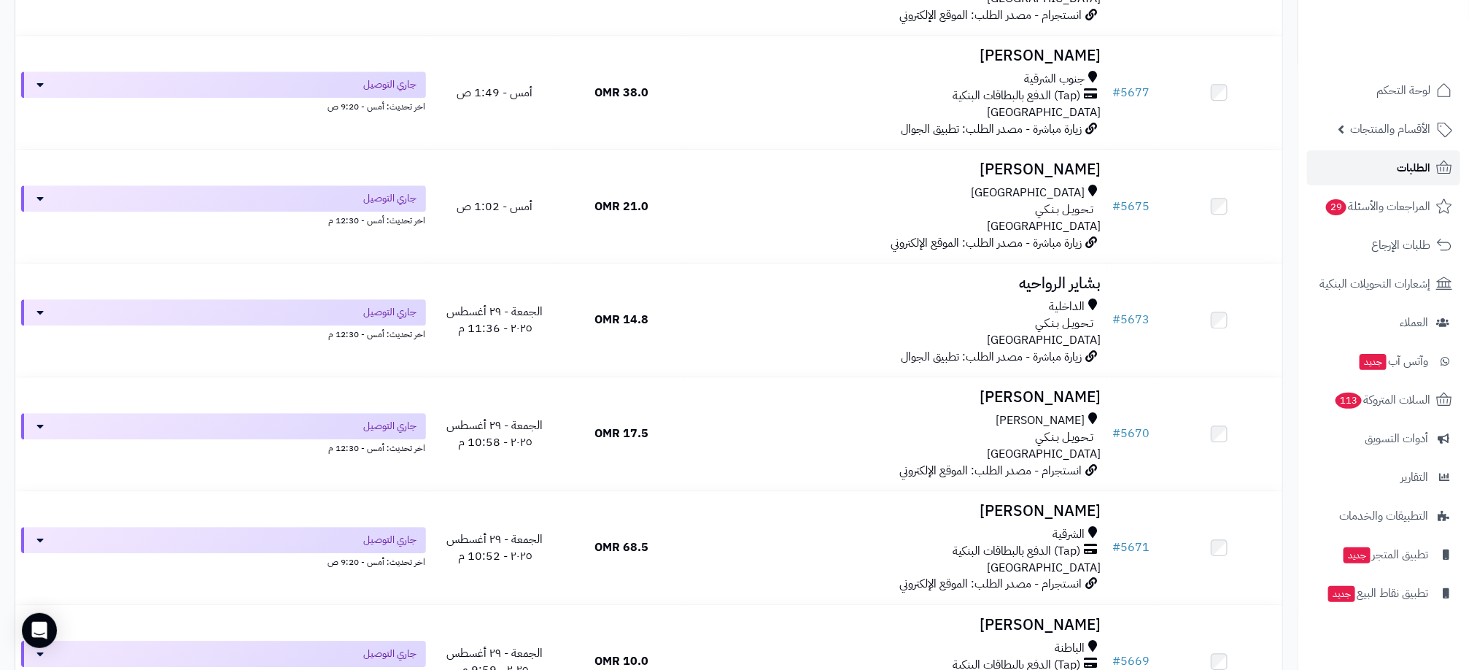
click at [1423, 167] on span "الطلبات" at bounding box center [1414, 168] width 34 height 20
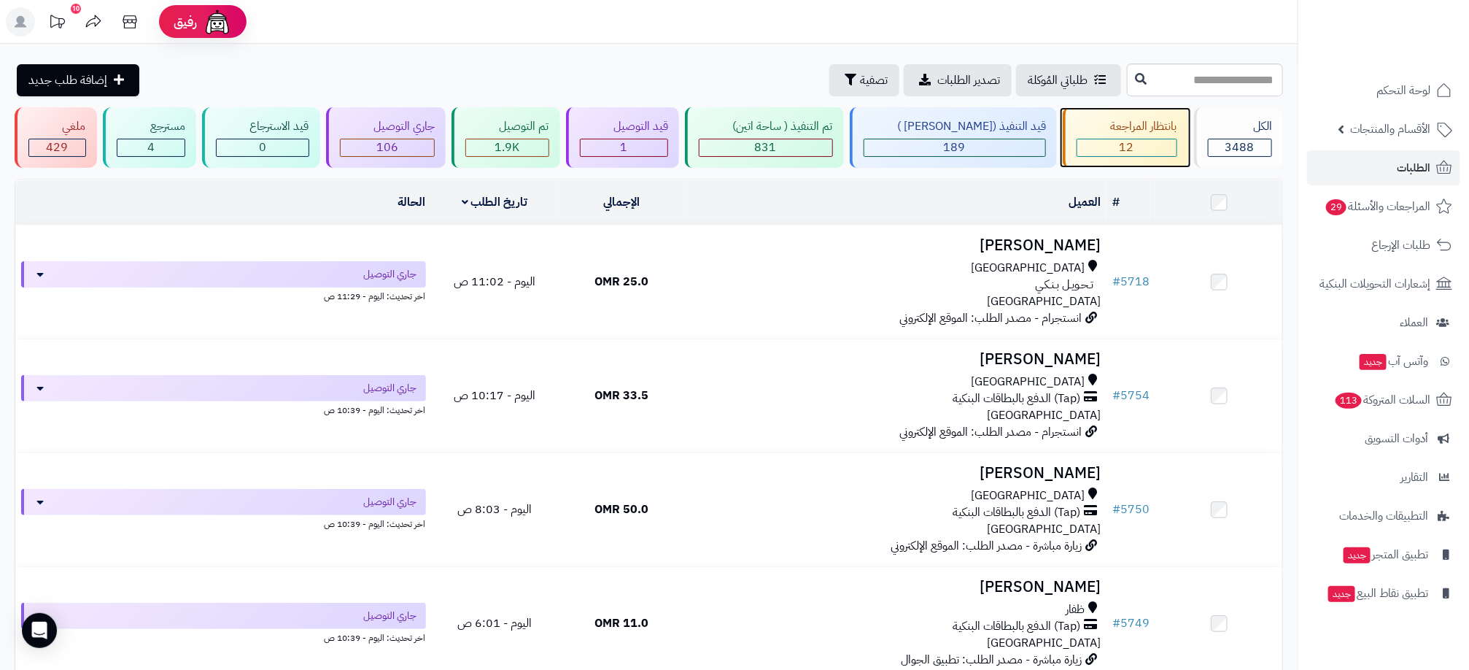
click at [1110, 150] on div "12" at bounding box center [1126, 147] width 99 height 17
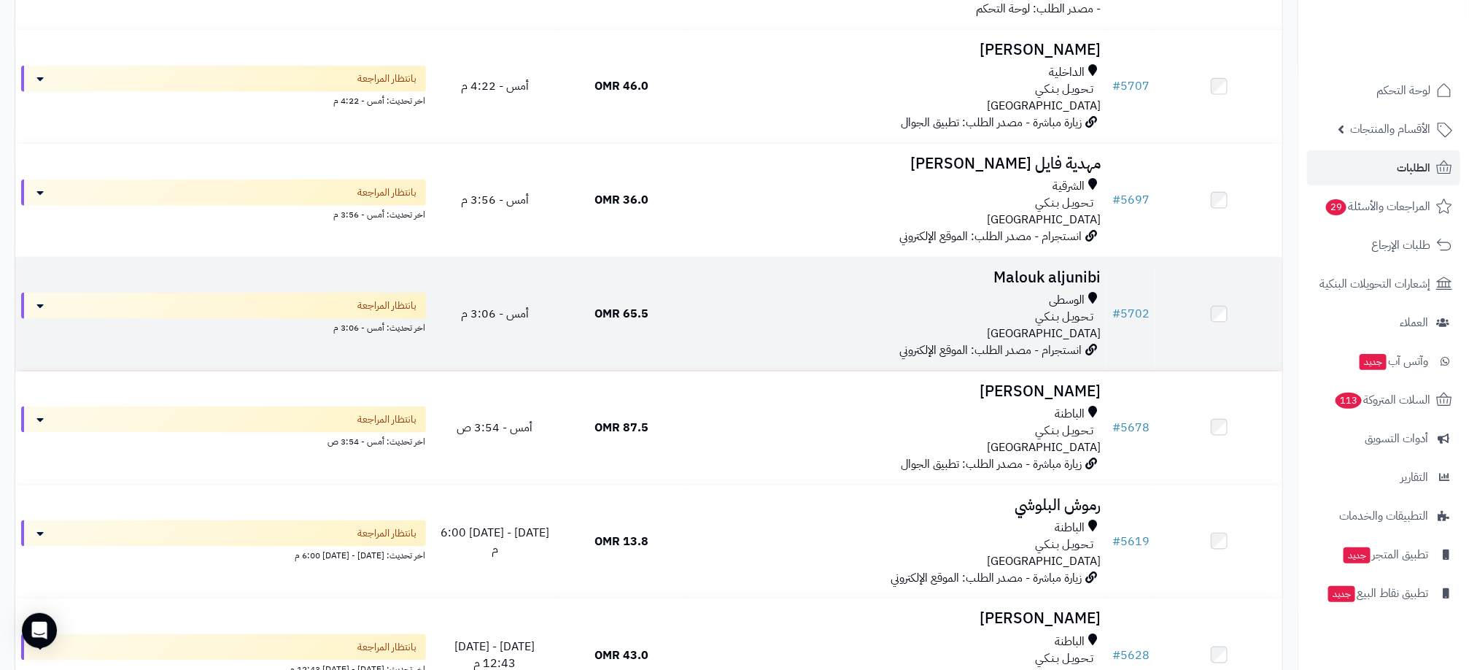
scroll to position [766, 0]
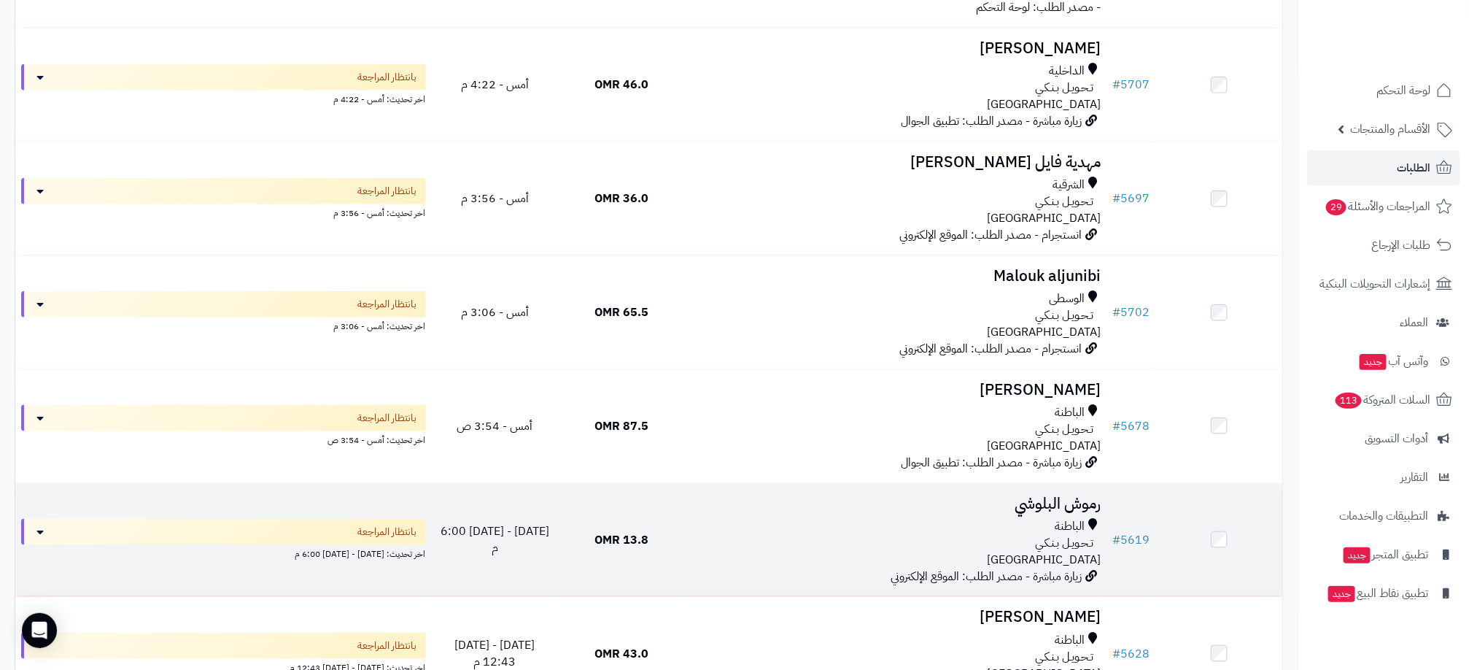
click at [681, 547] on td "13.8 OMR" at bounding box center [621, 540] width 127 height 113
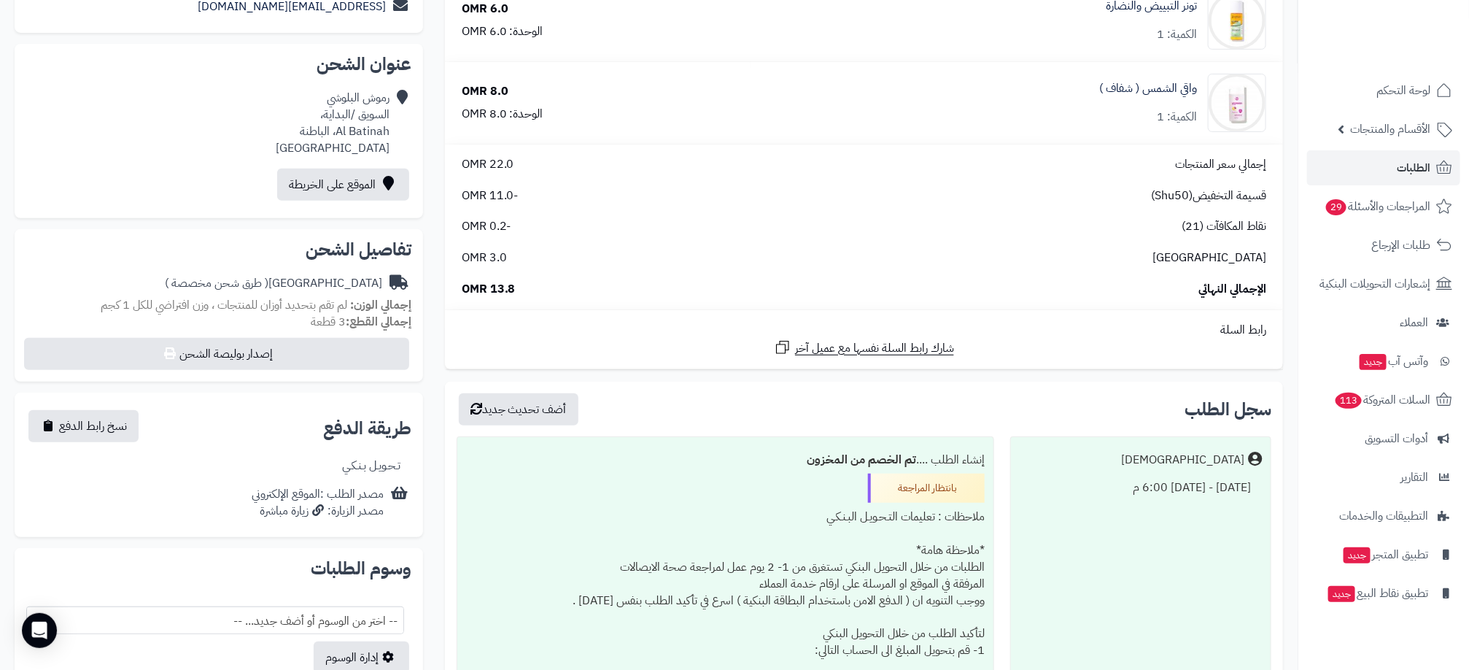
scroll to position [328, 0]
